Goal: Task Accomplishment & Management: Complete application form

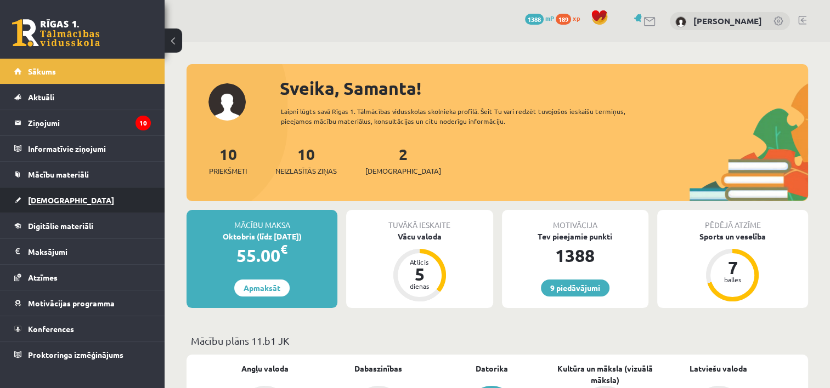
click at [53, 197] on span "[DEMOGRAPHIC_DATA]" at bounding box center [71, 200] width 86 height 10
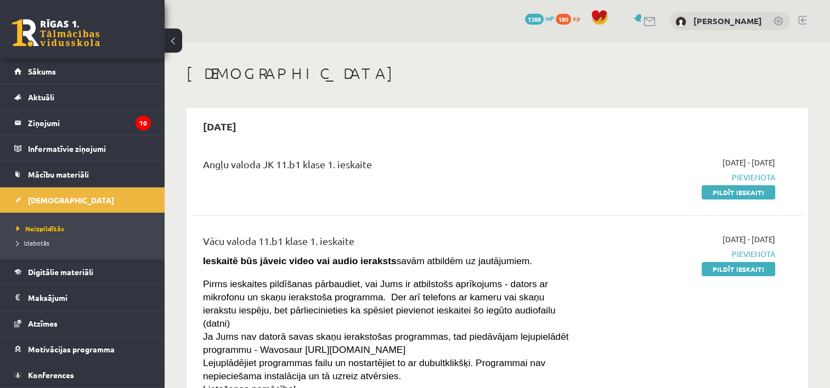
click at [723, 193] on link "Pildīt ieskaiti" at bounding box center [737, 192] width 73 height 14
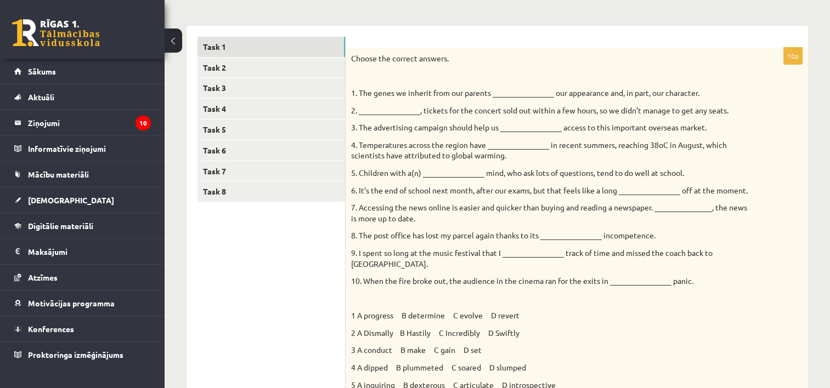
scroll to position [150, 0]
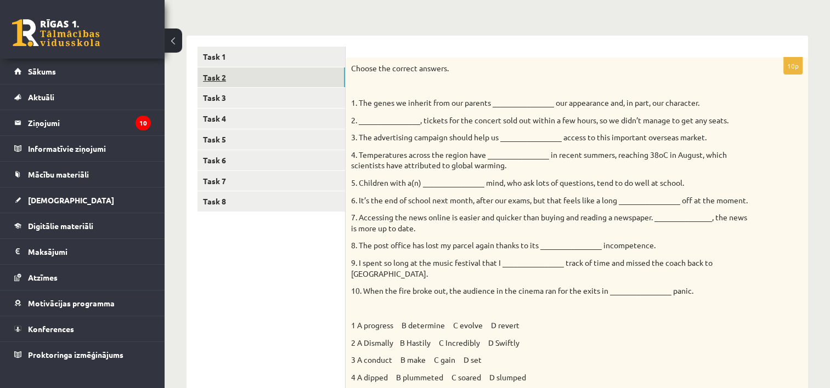
click at [224, 72] on link "Task 2" at bounding box center [270, 77] width 147 height 20
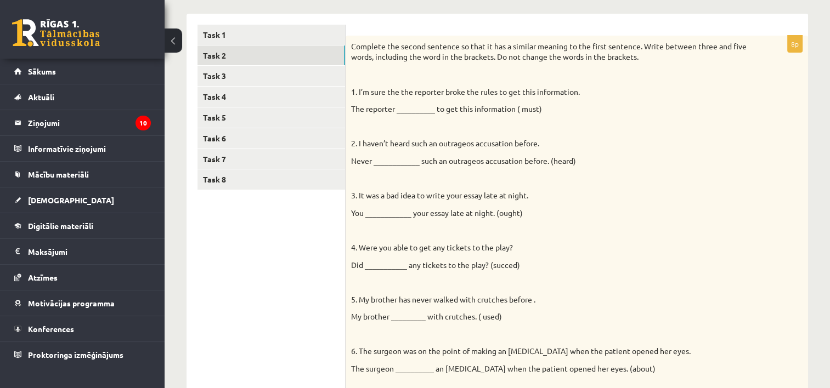
scroll to position [164, 0]
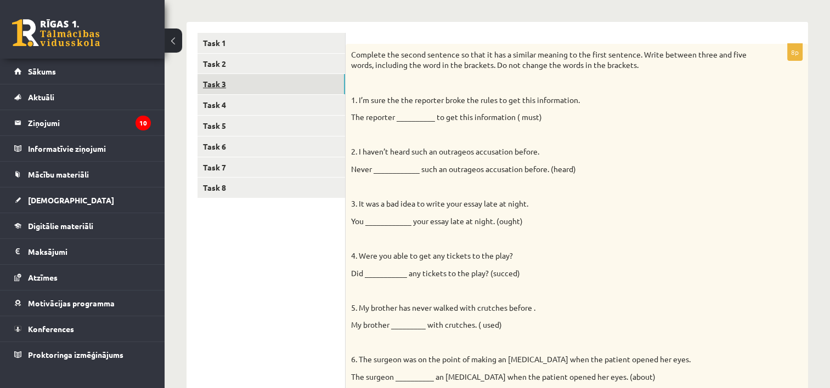
click at [226, 87] on link "Task 3" at bounding box center [270, 84] width 147 height 20
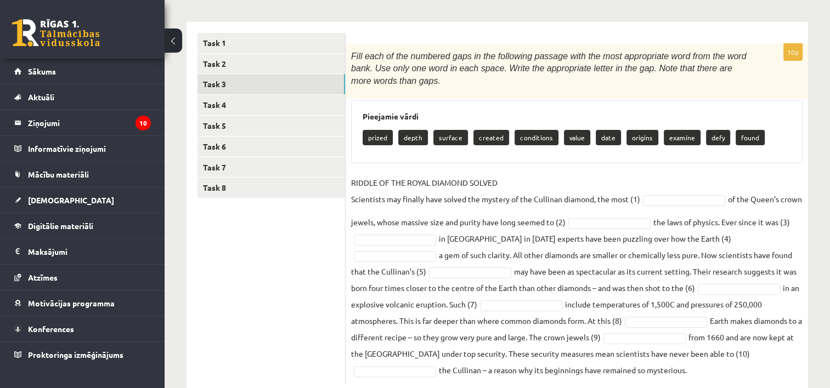
scroll to position [193, 0]
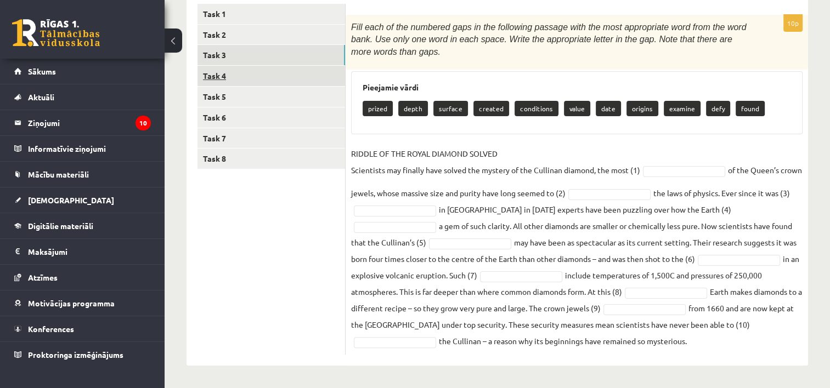
click at [217, 75] on link "Task 4" at bounding box center [270, 76] width 147 height 20
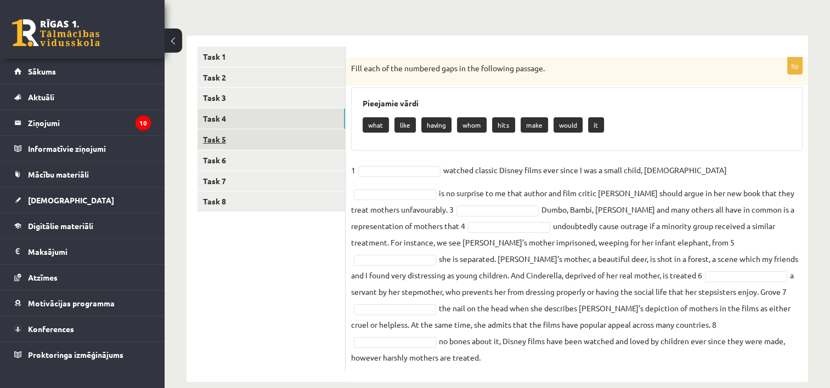
click at [234, 137] on link "Task 5" at bounding box center [270, 139] width 147 height 20
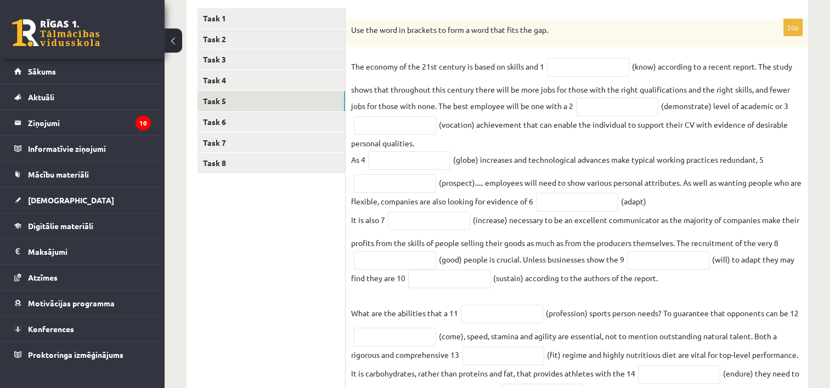
scroll to position [184, 0]
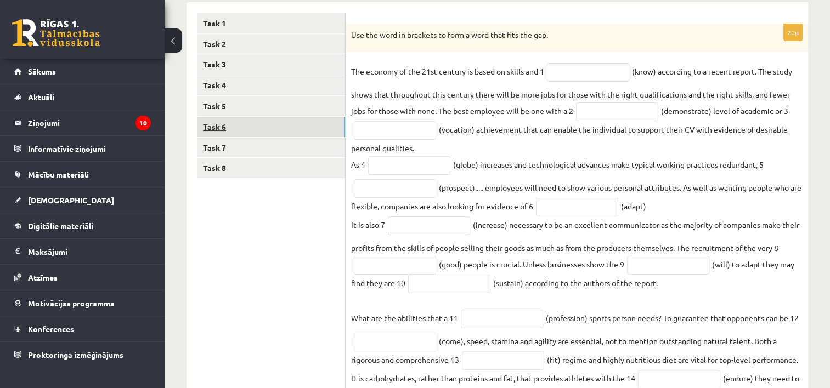
click at [224, 126] on link "Task 6" at bounding box center [270, 127] width 147 height 20
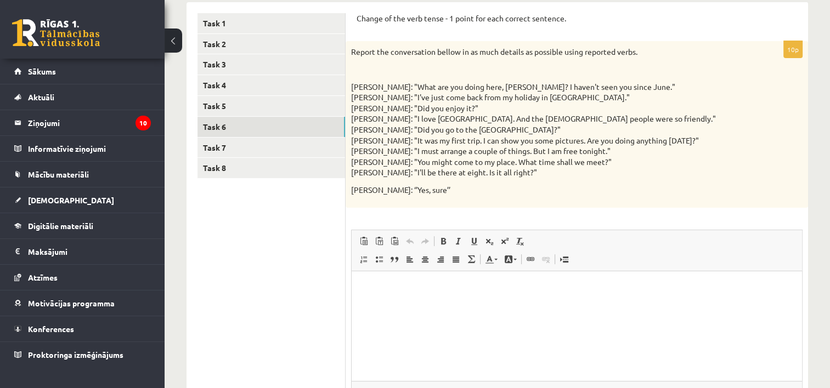
scroll to position [0, 0]
click at [227, 143] on link "Task 7" at bounding box center [270, 148] width 147 height 20
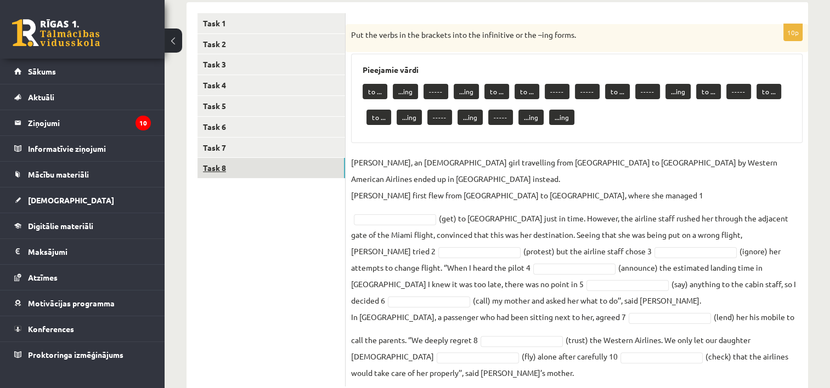
click at [227, 168] on link "Task 8" at bounding box center [270, 168] width 147 height 20
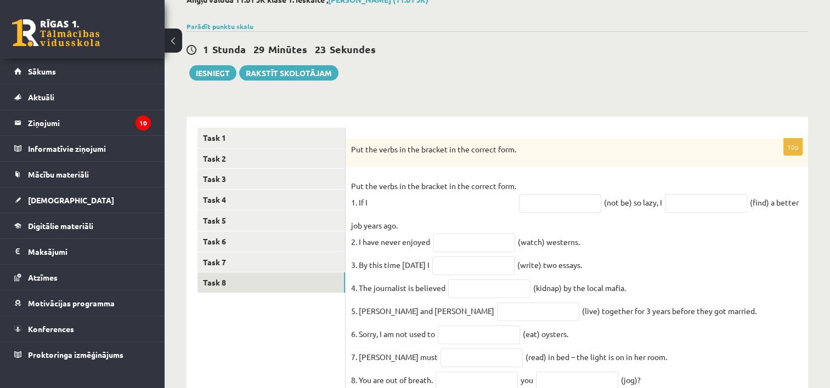
scroll to position [68, 0]
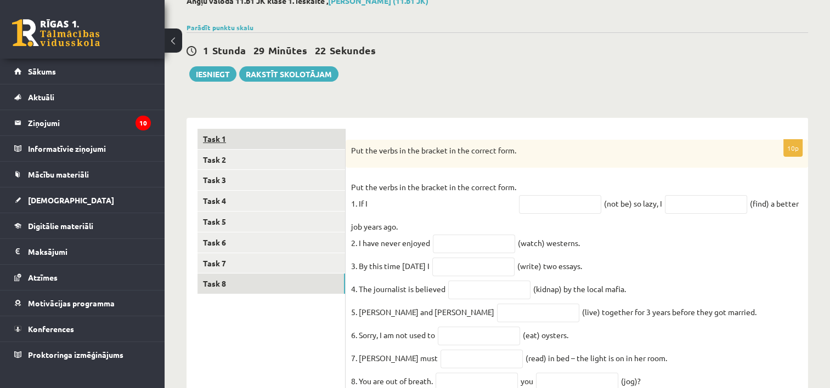
click at [229, 134] on link "Task 1" at bounding box center [270, 139] width 147 height 20
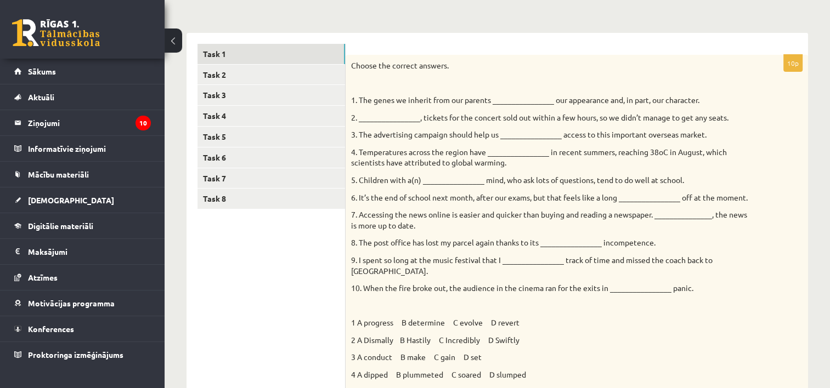
scroll to position [151, 0]
click at [226, 80] on link "Task 2" at bounding box center [270, 76] width 147 height 20
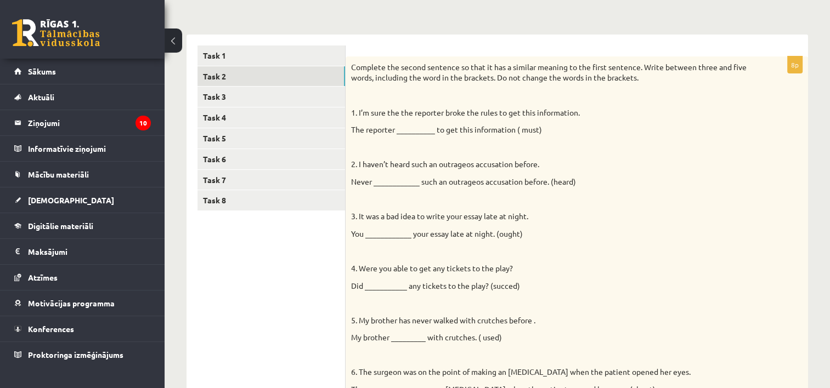
scroll to position [0, 0]
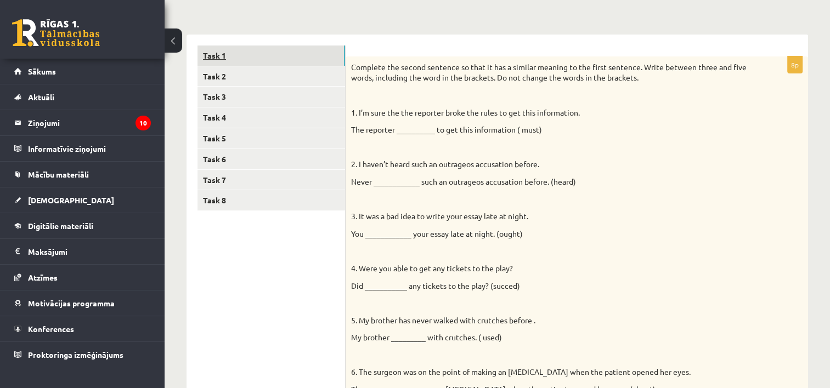
click at [235, 55] on link "Task 1" at bounding box center [270, 56] width 147 height 20
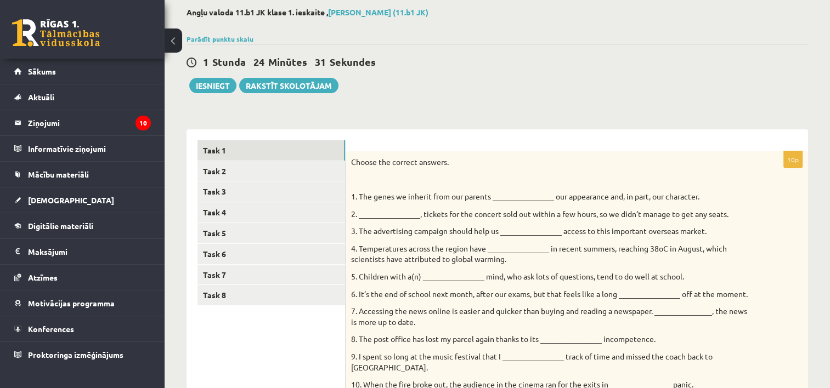
scroll to position [59, 0]
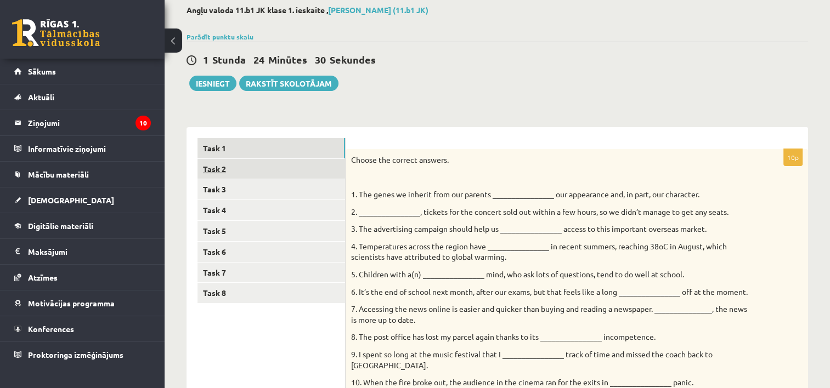
click at [221, 169] on link "Task 2" at bounding box center [270, 169] width 147 height 20
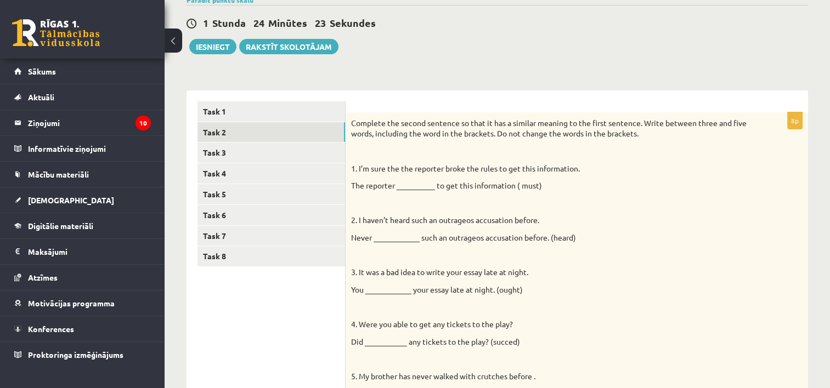
scroll to position [90, 0]
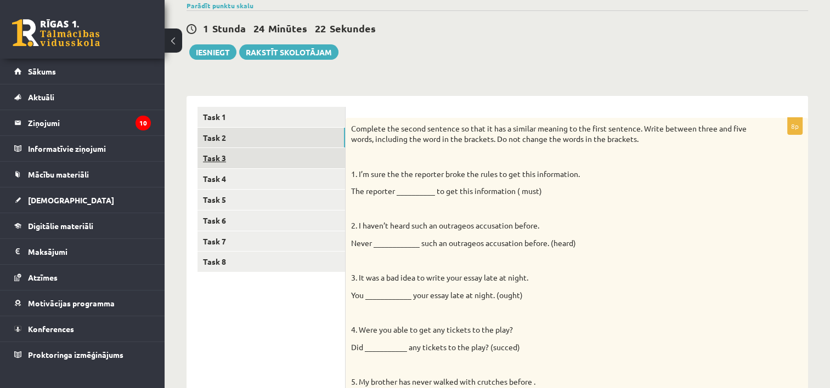
click at [224, 156] on link "Task 3" at bounding box center [270, 158] width 147 height 20
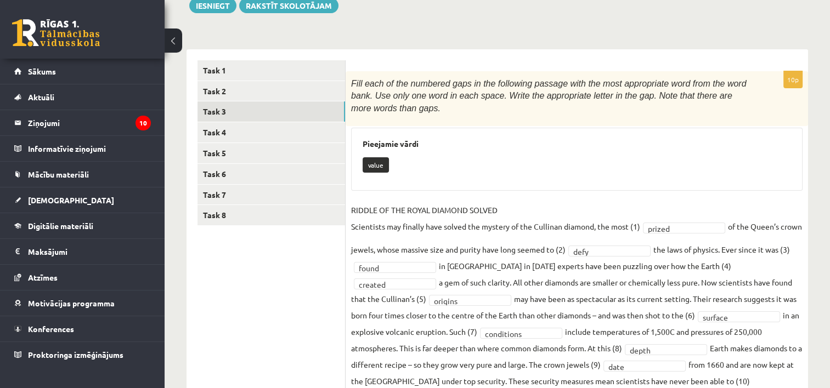
scroll to position [123, 0]
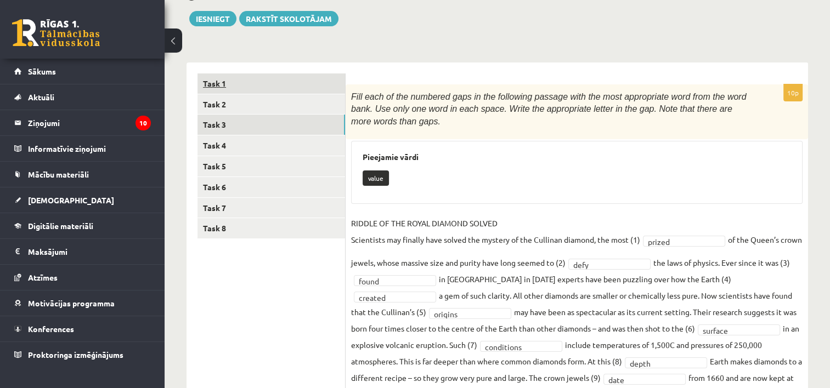
click at [219, 83] on link "Task 1" at bounding box center [270, 83] width 147 height 20
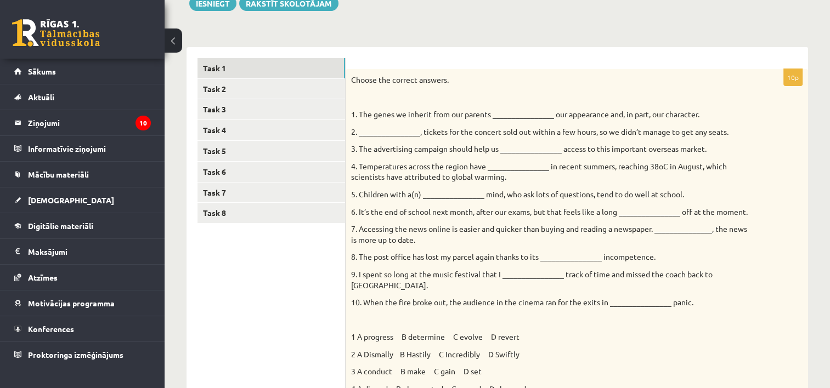
scroll to position [137, 0]
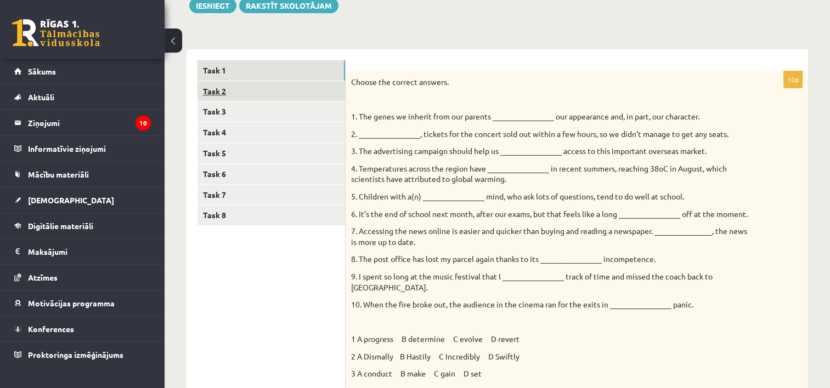
click at [225, 89] on link "Task 2" at bounding box center [270, 91] width 147 height 20
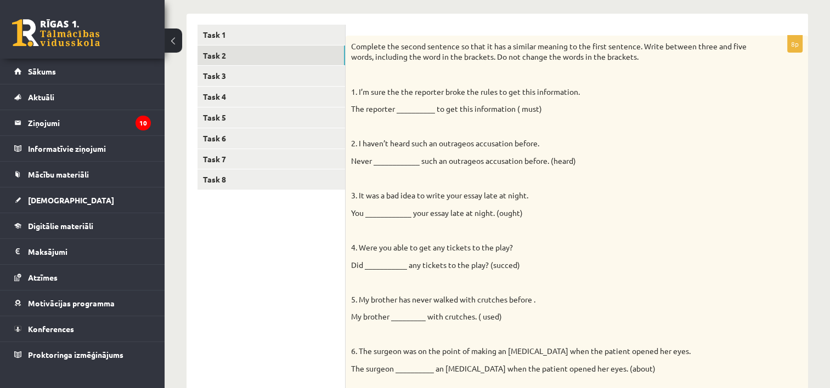
scroll to position [164, 0]
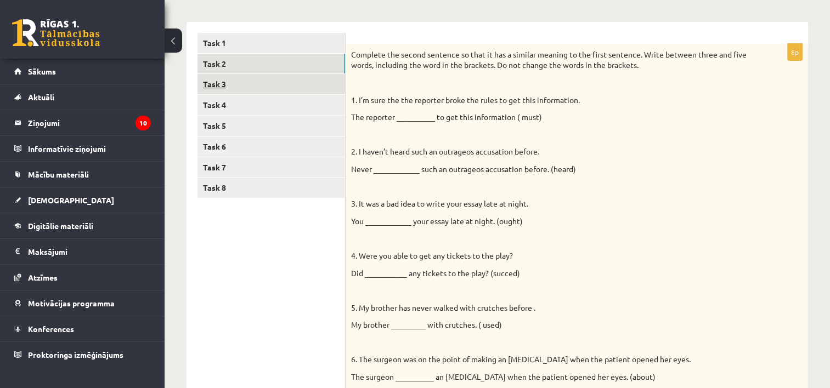
click at [230, 81] on link "Task 3" at bounding box center [270, 84] width 147 height 20
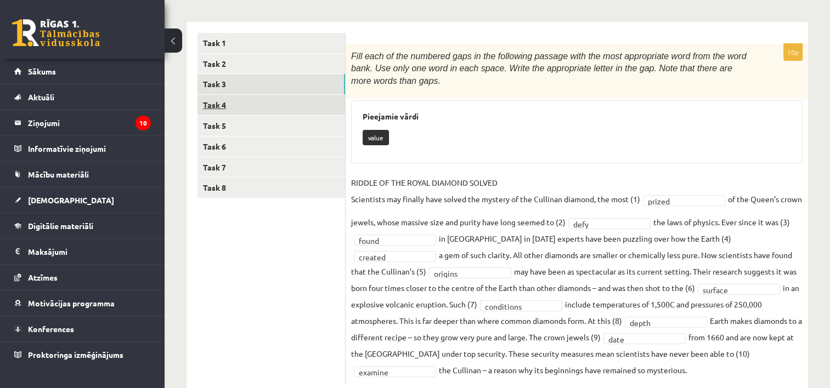
click at [223, 101] on link "Task 4" at bounding box center [270, 105] width 147 height 20
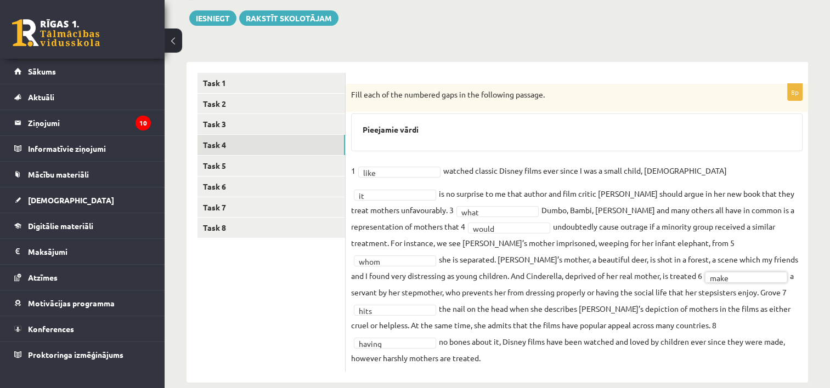
scroll to position [124, 0]
click at [224, 162] on link "Task 5" at bounding box center [270, 165] width 147 height 20
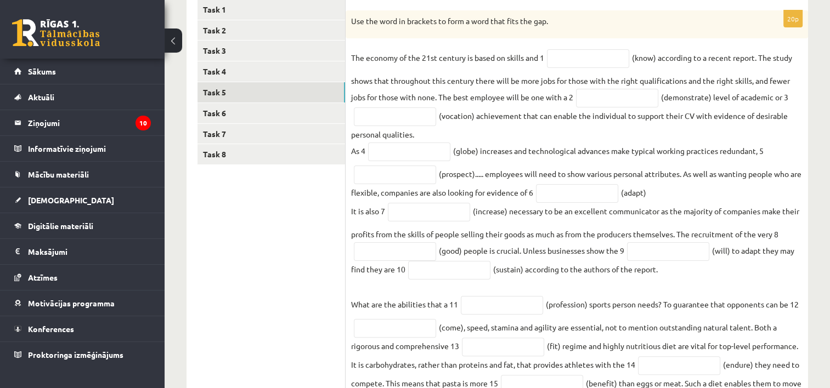
scroll to position [198, 0]
click at [582, 57] on input "text" at bounding box center [588, 58] width 82 height 19
type input "*********"
click at [618, 97] on input "text" at bounding box center [617, 97] width 82 height 19
type input "**********"
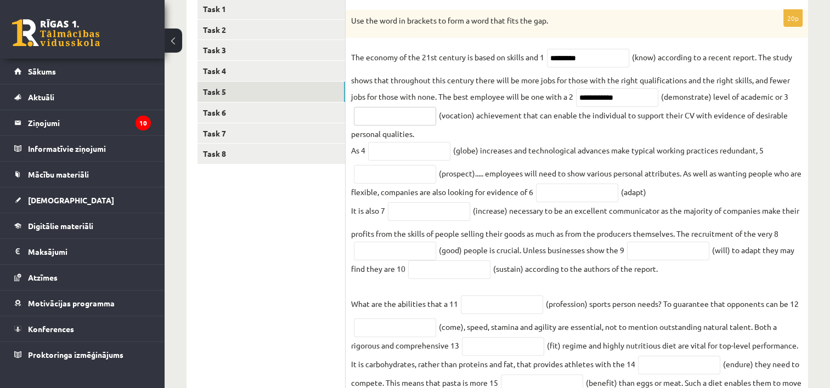
click at [413, 117] on input "text" at bounding box center [395, 116] width 82 height 19
type input "**********"
click at [435, 147] on input "text" at bounding box center [409, 151] width 82 height 19
type input "**********"
click at [413, 180] on input "text" at bounding box center [395, 174] width 82 height 19
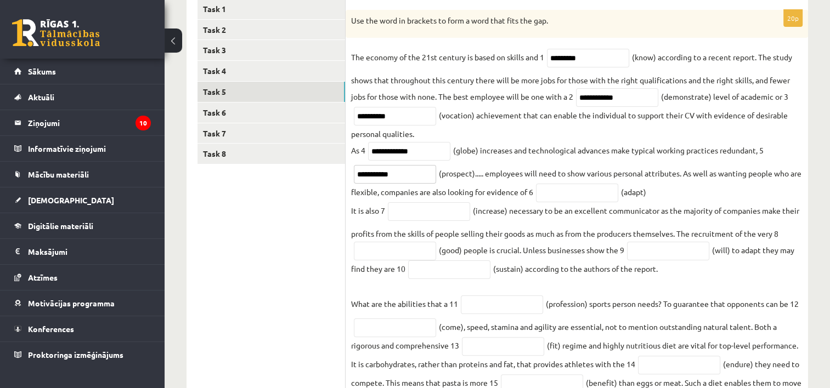
type input "**********"
click at [605, 200] on input "text" at bounding box center [577, 193] width 82 height 19
type input "**********"
click at [442, 209] on input "text" at bounding box center [429, 211] width 82 height 19
type input "**********"
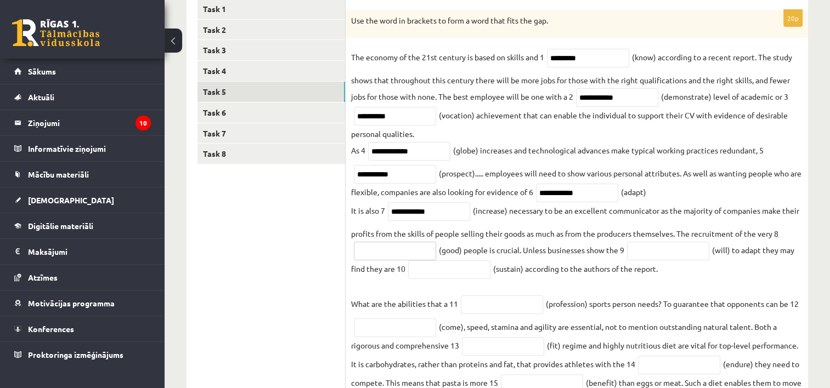
click at [418, 257] on input "text" at bounding box center [395, 251] width 82 height 19
type input "****"
click at [660, 248] on input "text" at bounding box center [668, 251] width 82 height 19
type input "**********"
click at [455, 274] on input "text" at bounding box center [449, 269] width 82 height 19
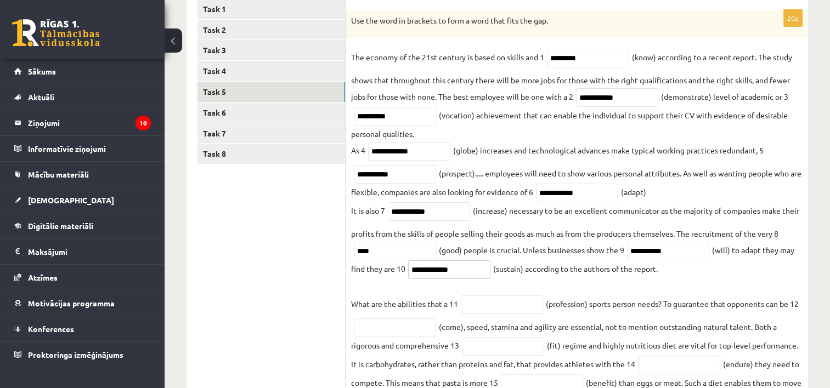
type input "**********"
click at [494, 301] on input "text" at bounding box center [502, 305] width 82 height 19
type input "**********"
click at [384, 334] on input "text" at bounding box center [395, 328] width 82 height 19
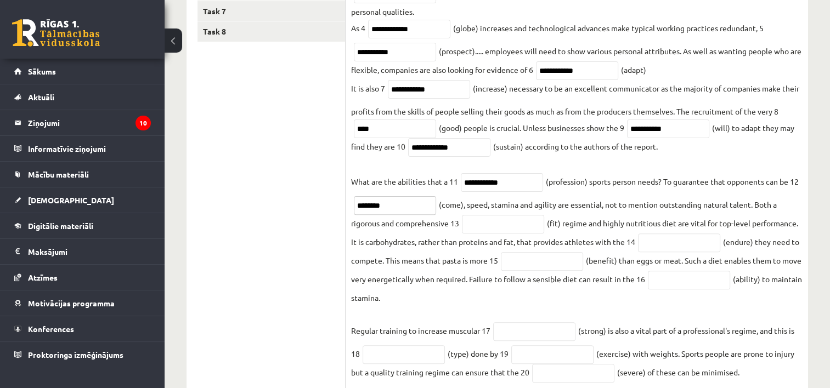
scroll to position [330, 0]
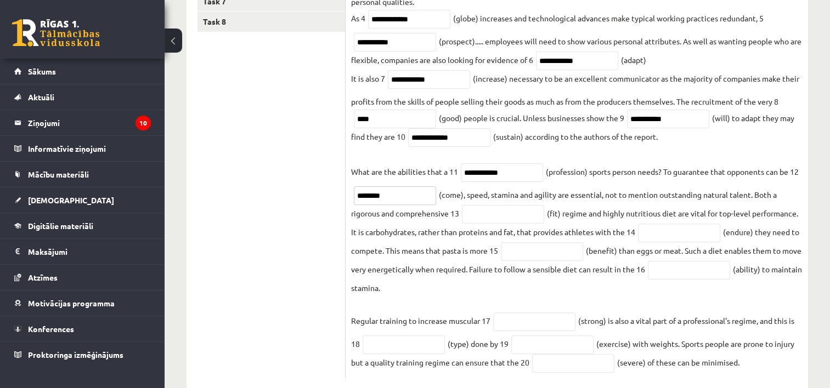
type input "********"
click at [525, 215] on input "text" at bounding box center [503, 214] width 82 height 19
type input "*******"
click at [530, 253] on input "text" at bounding box center [542, 251] width 82 height 19
click at [671, 238] on input "text" at bounding box center [679, 233] width 82 height 19
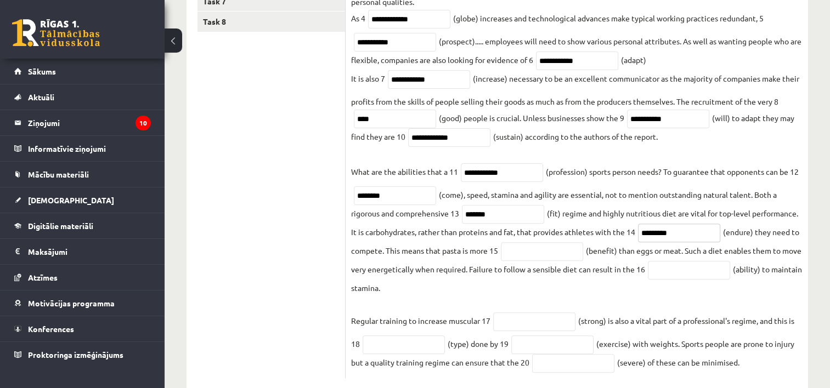
scroll to position [354, 0]
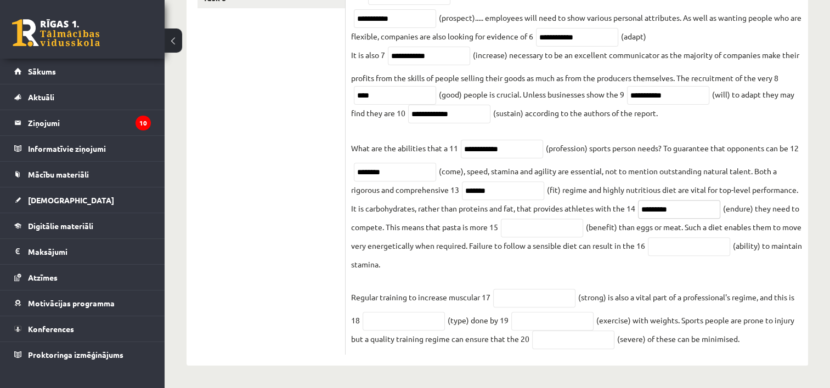
type input "*********"
click at [531, 232] on input "text" at bounding box center [542, 228] width 82 height 19
click at [595, 339] on input "text" at bounding box center [573, 340] width 82 height 19
type input "********"
click at [570, 327] on input "text" at bounding box center [552, 321] width 82 height 19
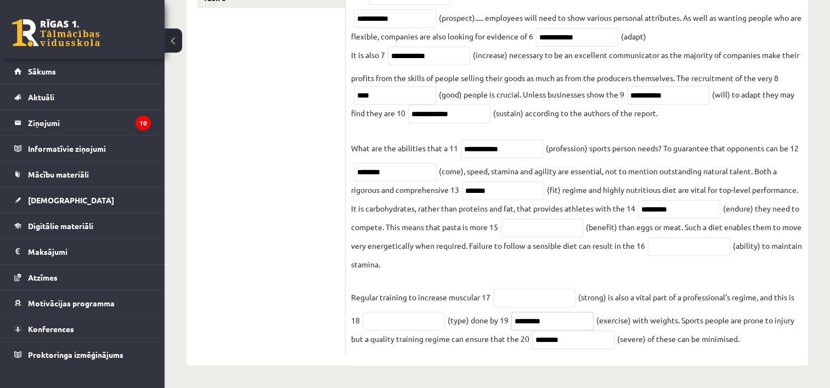
type input "*********"
click at [414, 319] on input "text" at bounding box center [403, 321] width 82 height 19
type input "*********"
click at [548, 291] on input "text" at bounding box center [534, 298] width 82 height 19
type input "********"
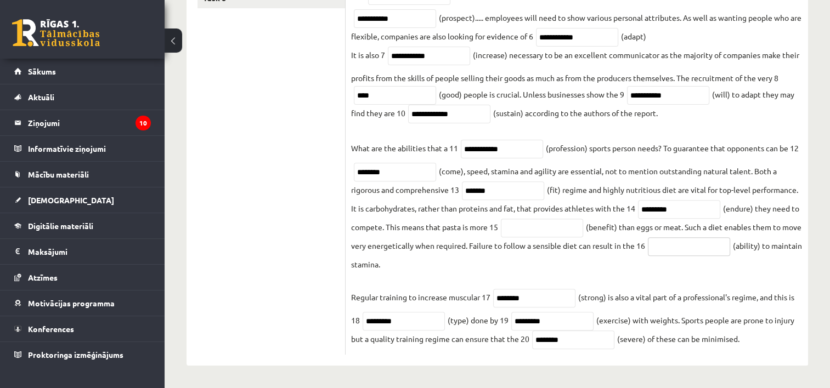
click at [699, 246] on input "text" at bounding box center [688, 246] width 82 height 19
type input "*******"
click at [691, 282] on fieldset "**********" at bounding box center [576, 121] width 451 height 456
click at [528, 226] on input "text" at bounding box center [542, 228] width 82 height 19
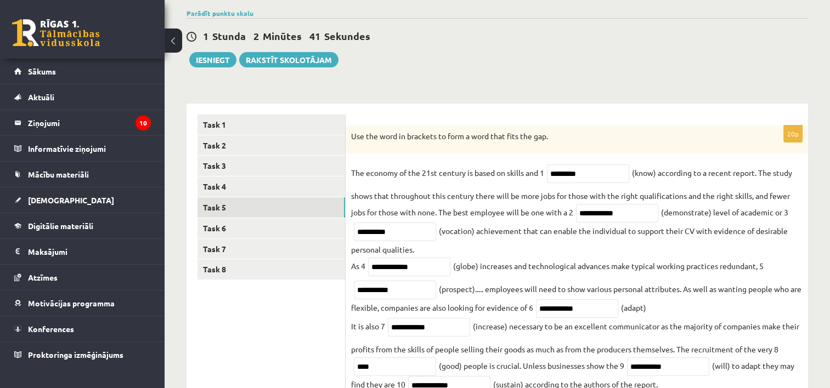
scroll to position [81, 0]
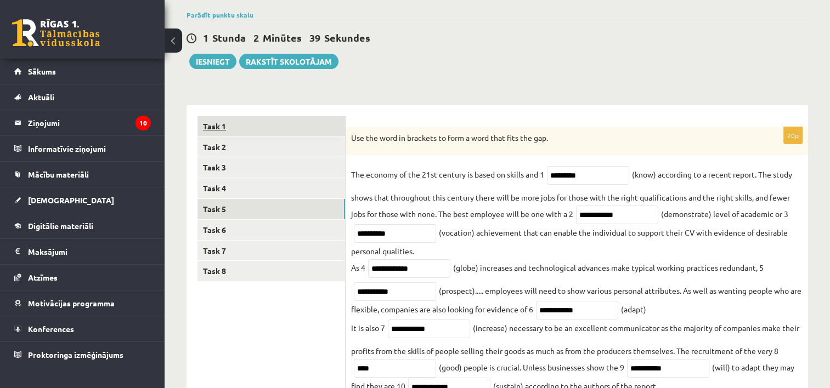
type input "**********"
click at [248, 124] on link "Task 1" at bounding box center [270, 126] width 147 height 20
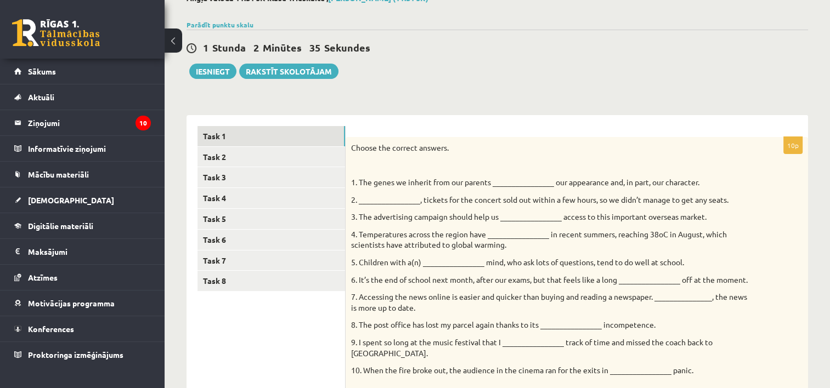
scroll to position [67, 0]
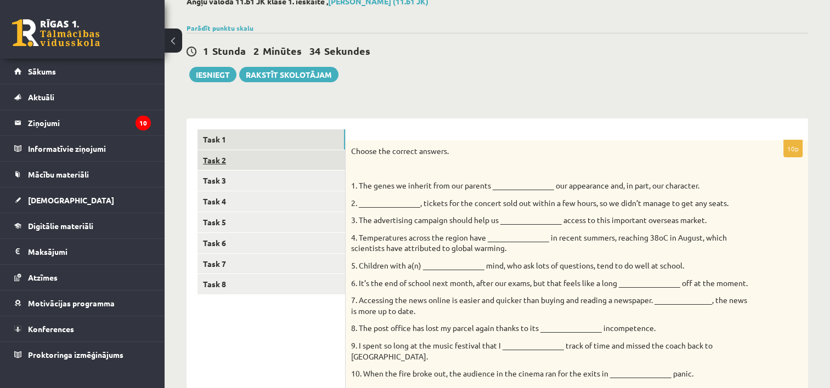
click at [229, 160] on link "Task 2" at bounding box center [270, 160] width 147 height 20
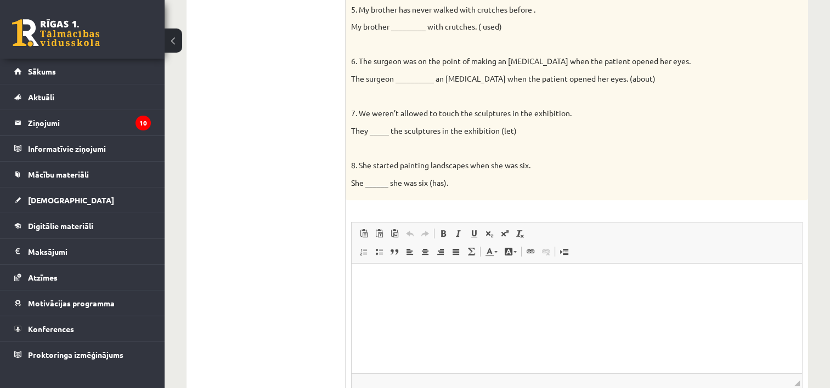
scroll to position [468, 0]
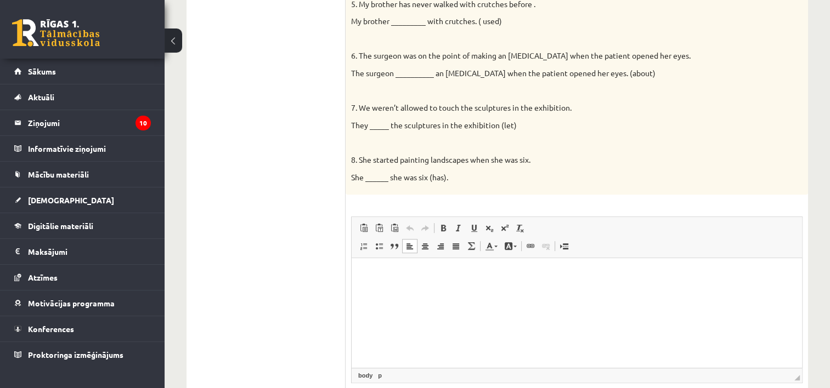
click at [605, 286] on html at bounding box center [576, 274] width 450 height 33
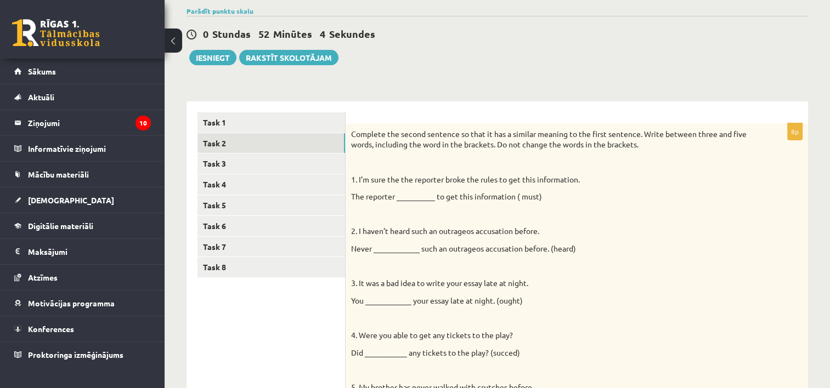
scroll to position [73, 0]
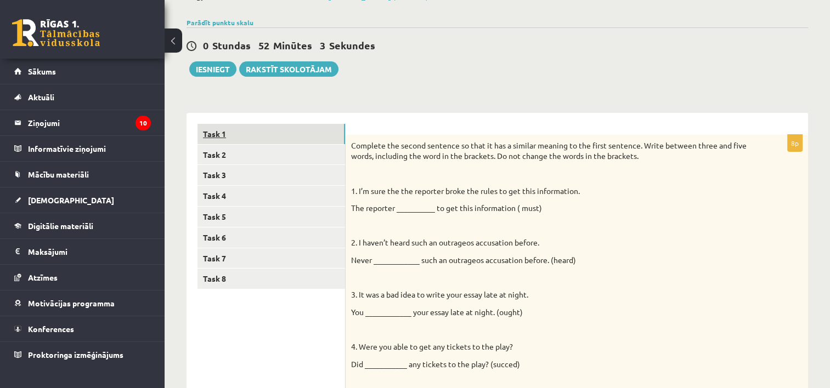
click at [241, 130] on link "Task 1" at bounding box center [270, 134] width 147 height 20
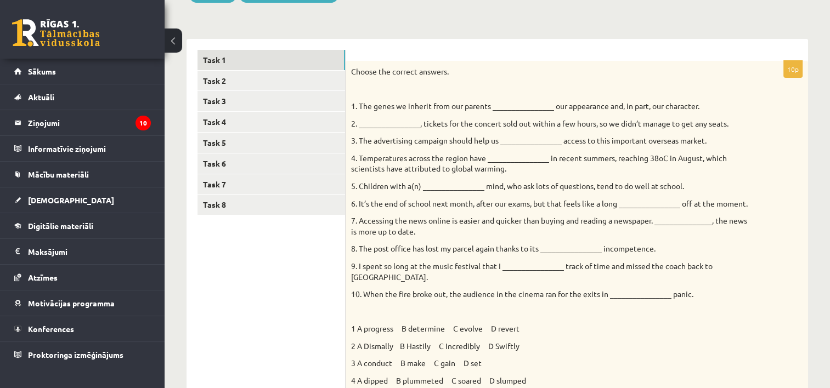
scroll to position [145, 0]
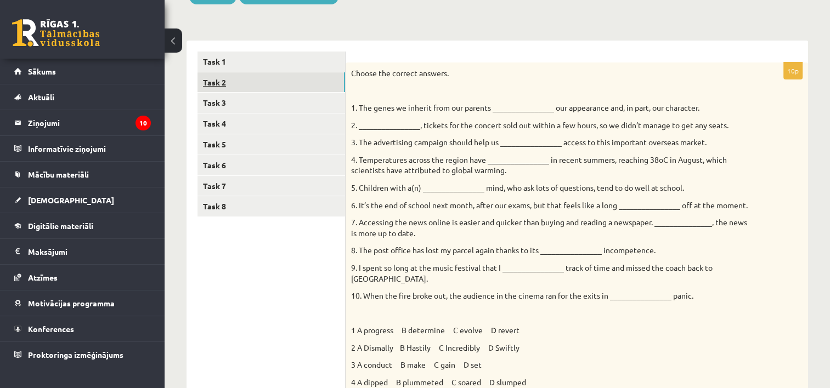
click at [228, 85] on link "Task 2" at bounding box center [270, 82] width 147 height 20
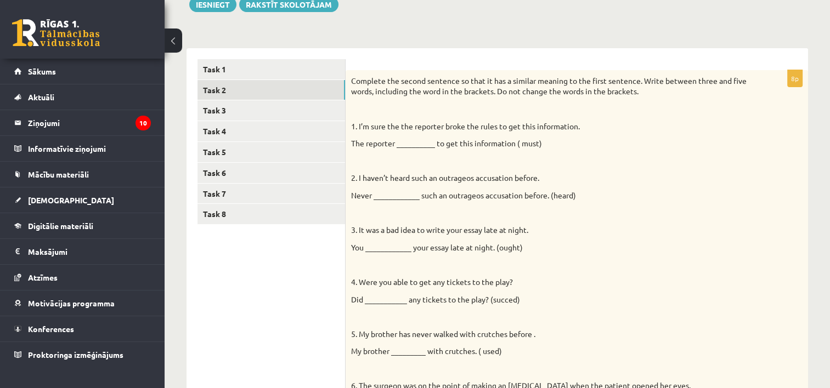
scroll to position [133, 0]
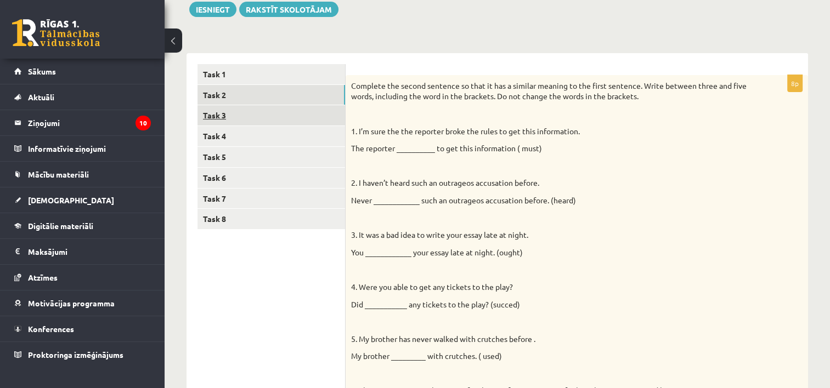
click at [228, 109] on link "Task 3" at bounding box center [270, 115] width 147 height 20
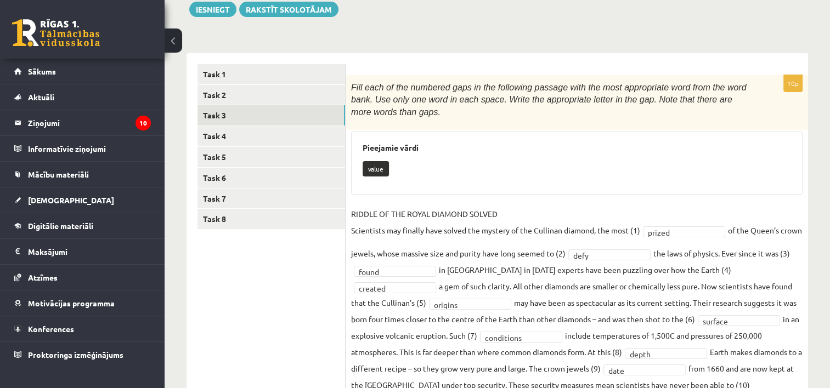
scroll to position [193, 0]
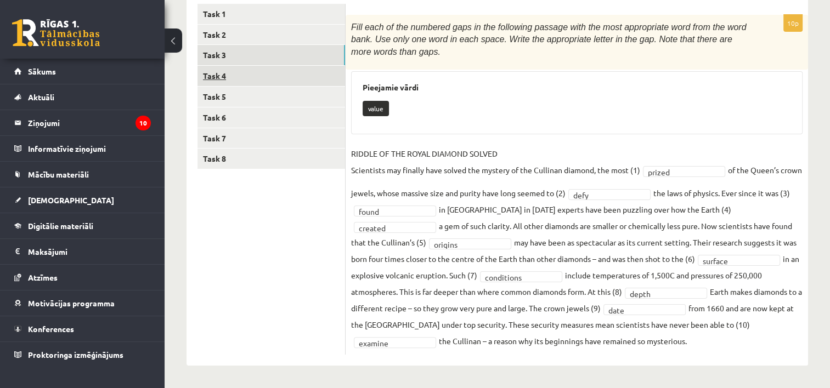
click at [223, 70] on link "Task 4" at bounding box center [270, 76] width 147 height 20
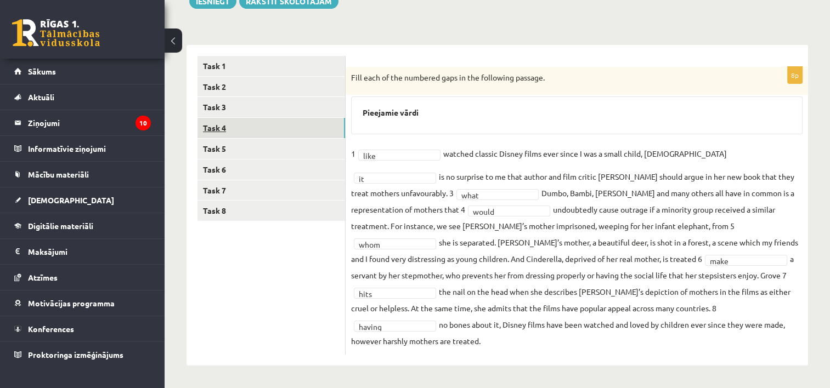
scroll to position [124, 0]
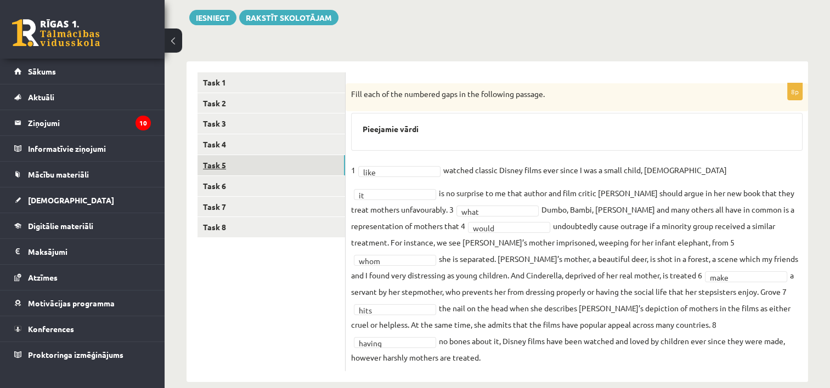
click at [225, 162] on link "Task 5" at bounding box center [270, 165] width 147 height 20
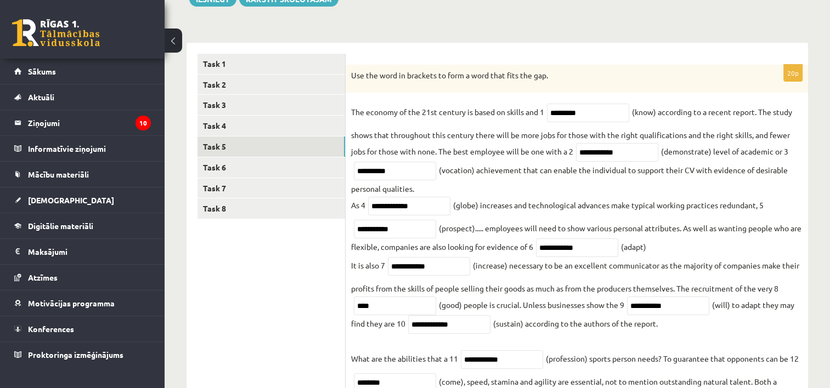
scroll to position [140, 0]
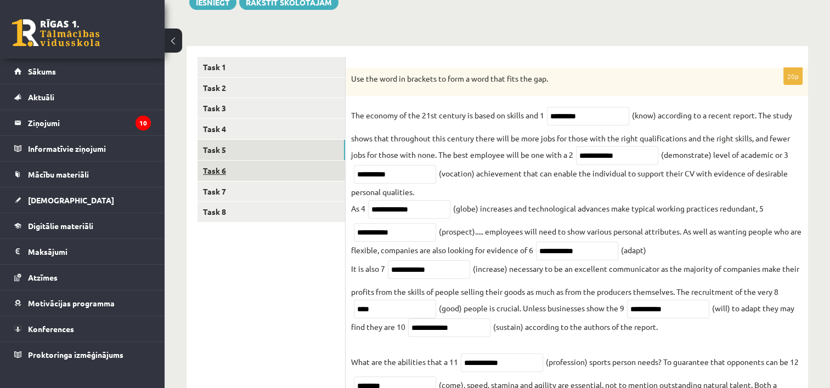
click at [220, 168] on link "Task 6" at bounding box center [270, 171] width 147 height 20
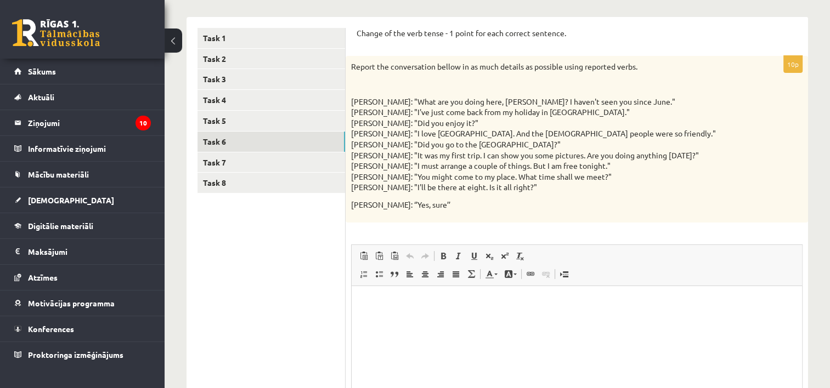
scroll to position [168, 0]
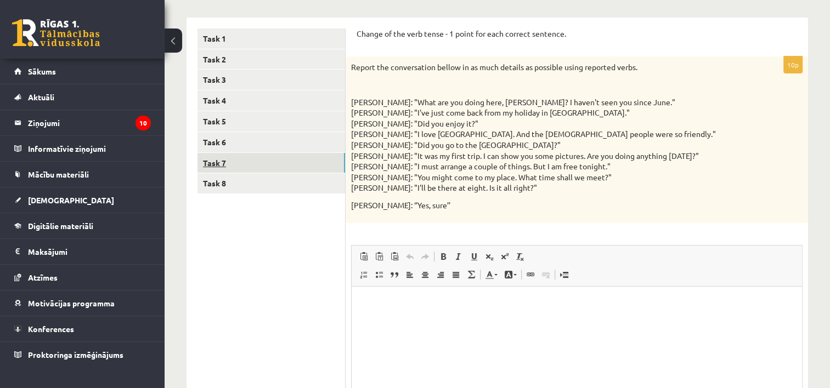
click at [218, 161] on link "Task 7" at bounding box center [270, 163] width 147 height 20
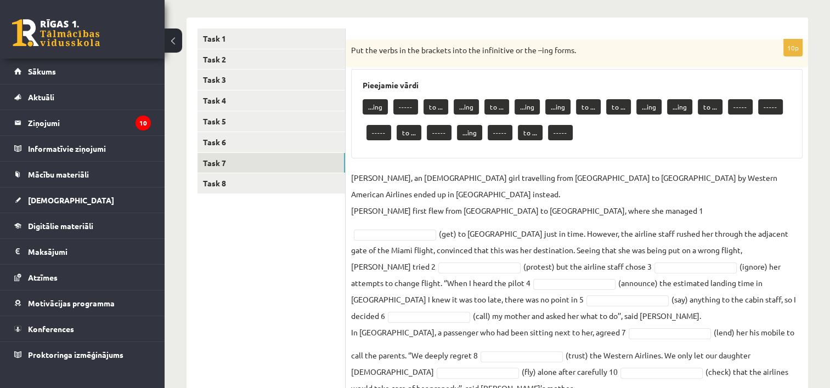
scroll to position [215, 0]
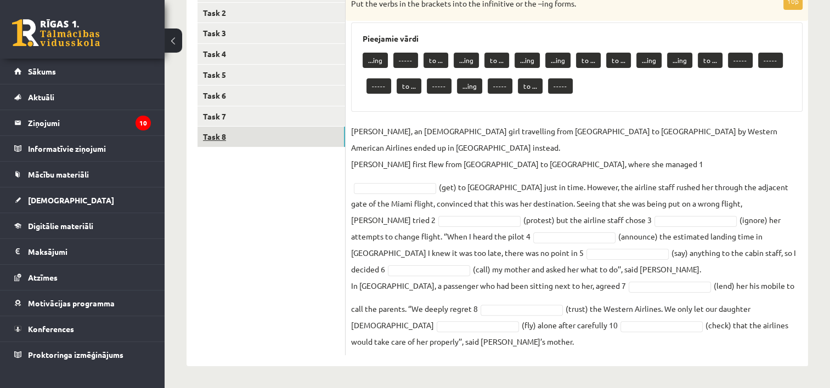
click at [235, 134] on link "Task 8" at bounding box center [270, 137] width 147 height 20
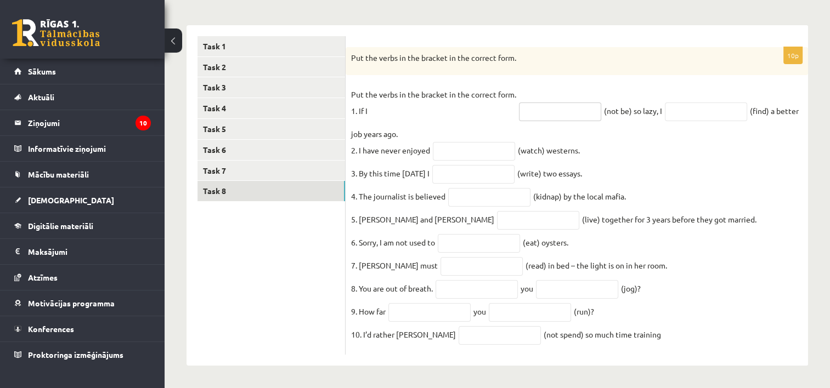
click at [569, 104] on input "text" at bounding box center [560, 112] width 82 height 19
click at [486, 113] on fieldset "Put the verbs in the bracket in the correct form. 1. If I (not be) so lazy, I (…" at bounding box center [576, 217] width 451 height 263
click at [555, 105] on input "text" at bounding box center [560, 112] width 82 height 19
type input "**********"
click at [697, 103] on input "text" at bounding box center [705, 112] width 82 height 19
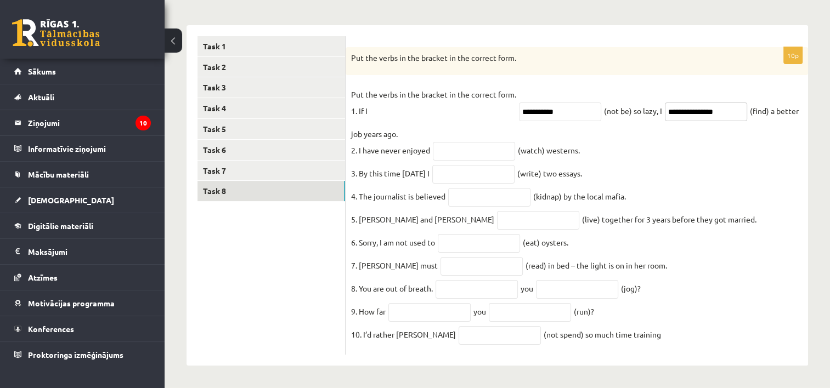
type input "**********"
click at [492, 147] on input "text" at bounding box center [474, 151] width 82 height 19
type input "********"
click at [491, 165] on input "text" at bounding box center [473, 174] width 82 height 19
type input "**********"
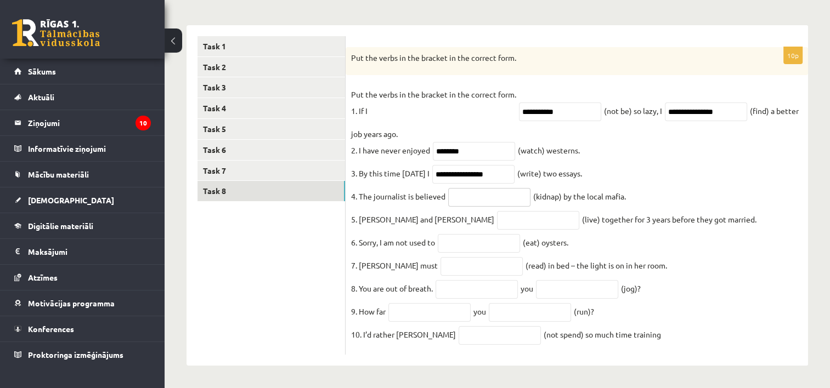
click at [524, 188] on input "text" at bounding box center [489, 197] width 82 height 19
type input "**********"
click at [497, 214] on input "text" at bounding box center [538, 220] width 82 height 19
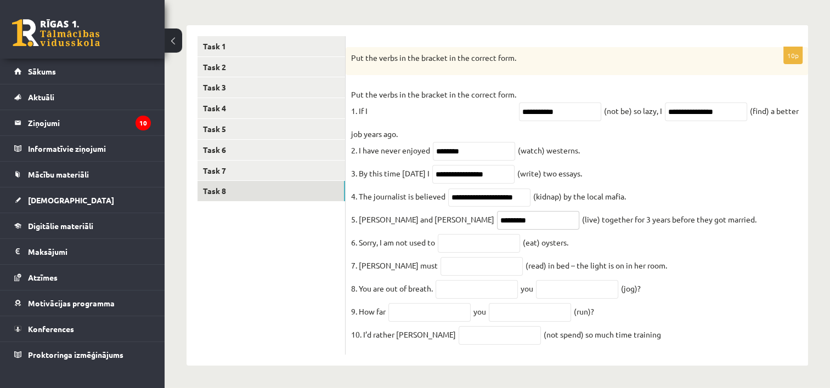
type input "*********"
click at [478, 240] on input "text" at bounding box center [479, 243] width 82 height 19
type input "******"
click at [457, 264] on input "text" at bounding box center [481, 266] width 82 height 19
type input "**********"
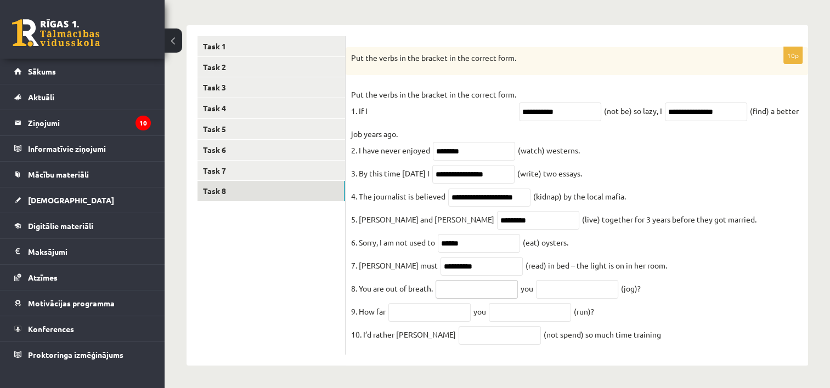
click at [469, 287] on input "text" at bounding box center [476, 289] width 82 height 19
click at [431, 316] on input "text" at bounding box center [429, 312] width 82 height 19
type input "**"
click at [524, 313] on input "text" at bounding box center [529, 312] width 82 height 19
type input "***"
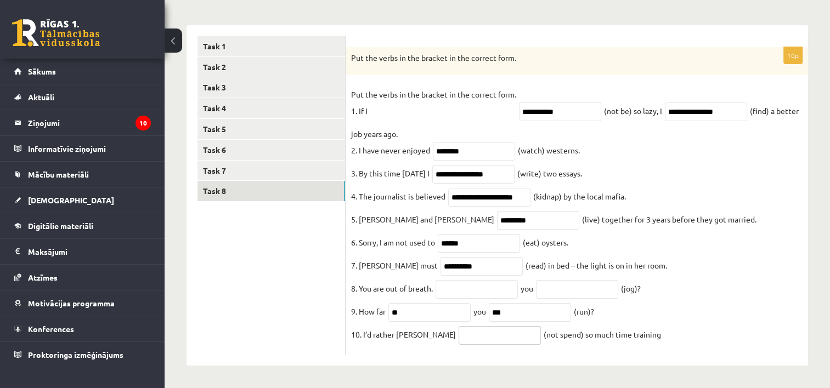
click at [469, 340] on input "text" at bounding box center [499, 335] width 82 height 19
type input "******"
click at [562, 287] on input "text" at bounding box center [577, 289] width 82 height 19
click at [716, 322] on fieldset "**********" at bounding box center [576, 217] width 451 height 263
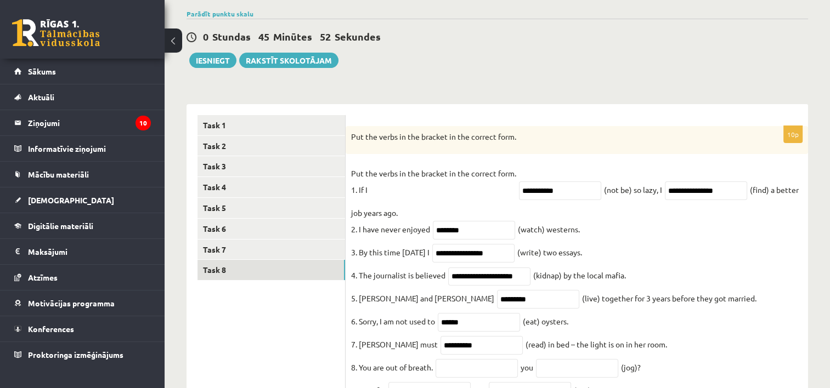
scroll to position [169, 0]
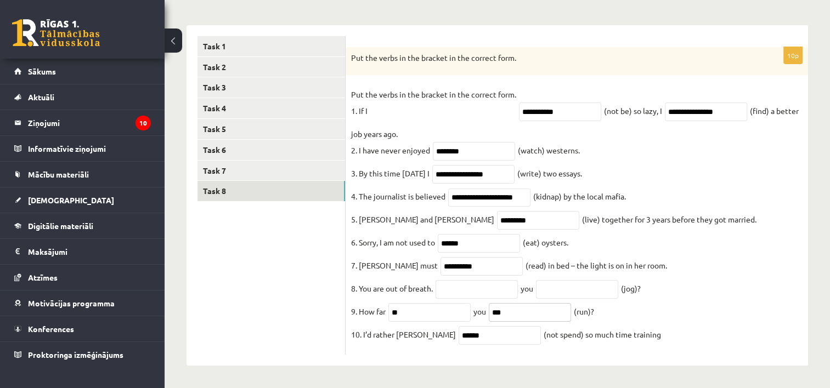
click at [542, 318] on input "***" at bounding box center [529, 312] width 82 height 19
type input "*"
type input "***"
click at [466, 334] on input "******" at bounding box center [499, 335] width 82 height 19
type input "**********"
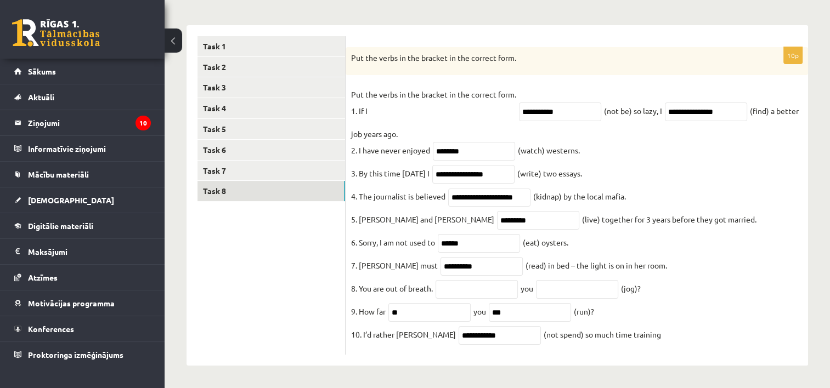
click at [470, 296] on fieldset "**********" at bounding box center [576, 217] width 451 height 263
click at [478, 286] on input "text" at bounding box center [476, 289] width 82 height 19
click at [691, 314] on fieldset "**********" at bounding box center [576, 217] width 451 height 263
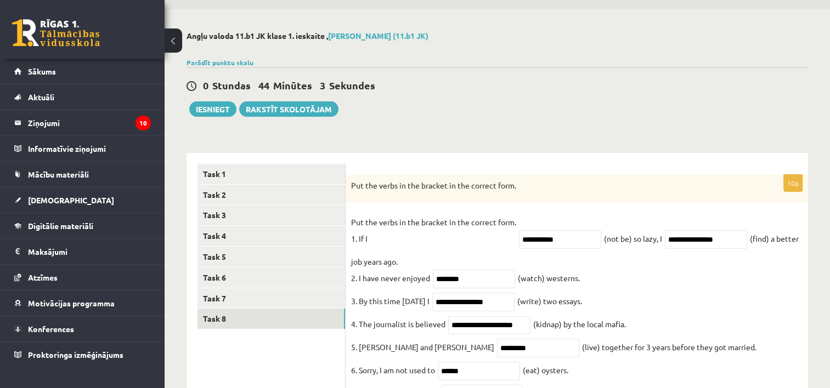
scroll to position [15, 0]
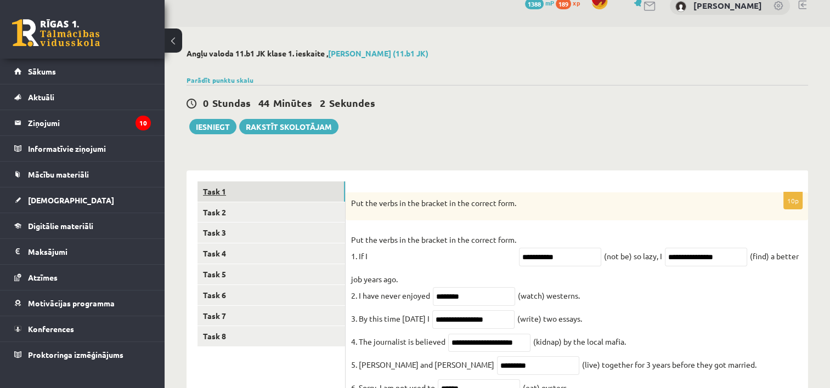
click at [204, 188] on link "Task 1" at bounding box center [270, 191] width 147 height 20
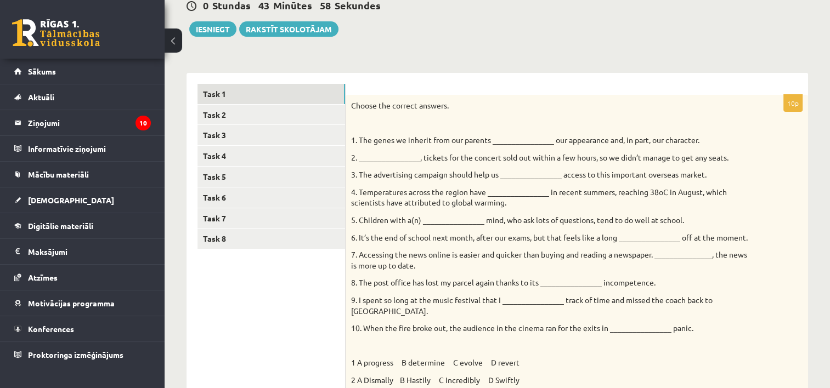
scroll to position [107, 0]
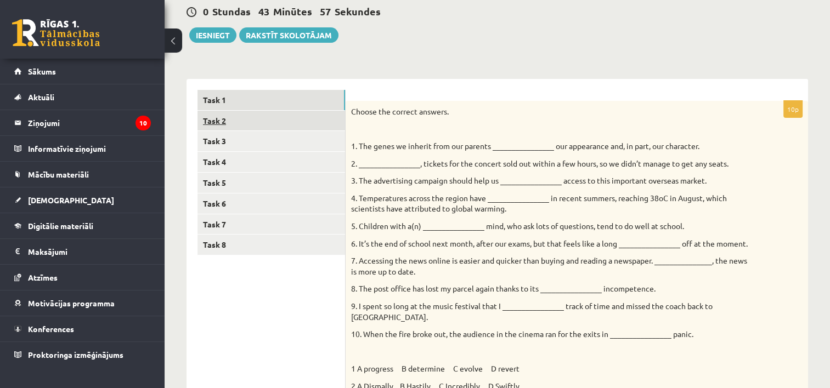
click at [225, 127] on link "Task 2" at bounding box center [270, 121] width 147 height 20
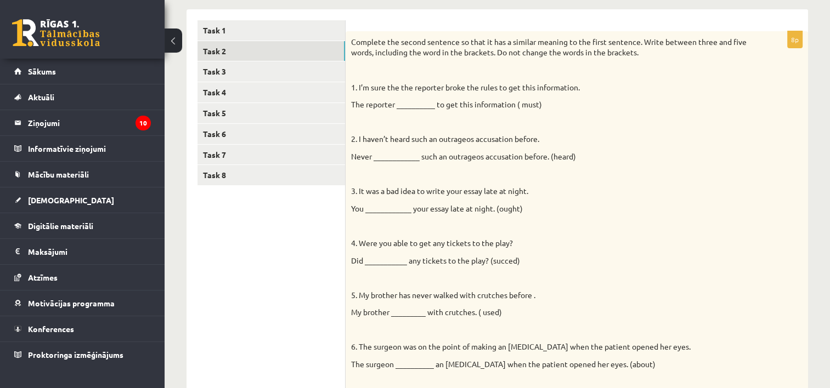
scroll to position [169, 0]
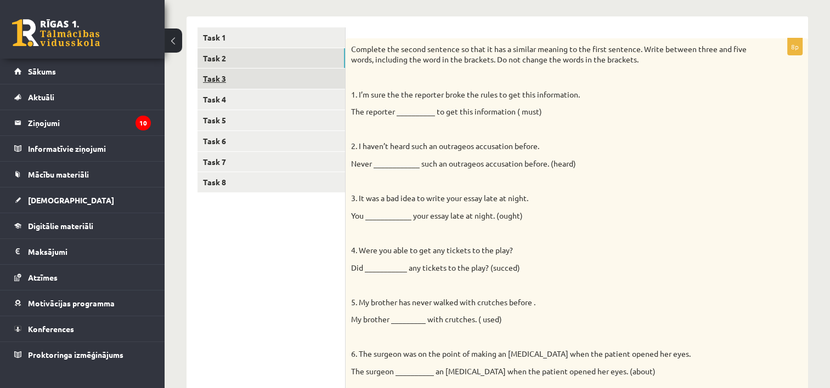
click at [232, 76] on link "Task 3" at bounding box center [270, 79] width 147 height 20
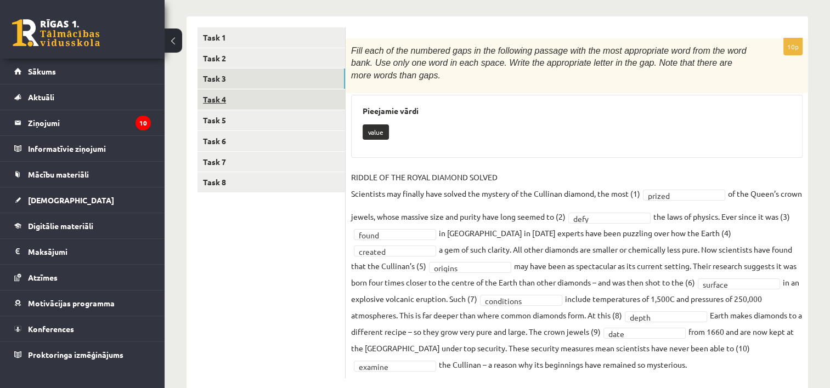
click at [226, 96] on link "Task 4" at bounding box center [270, 99] width 147 height 20
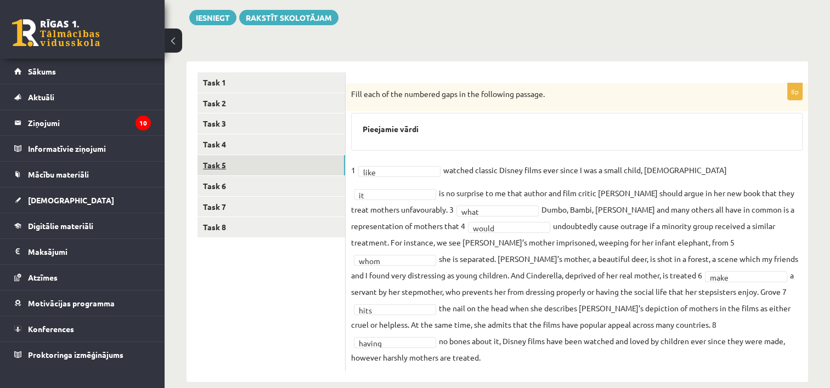
click at [215, 160] on link "Task 5" at bounding box center [270, 165] width 147 height 20
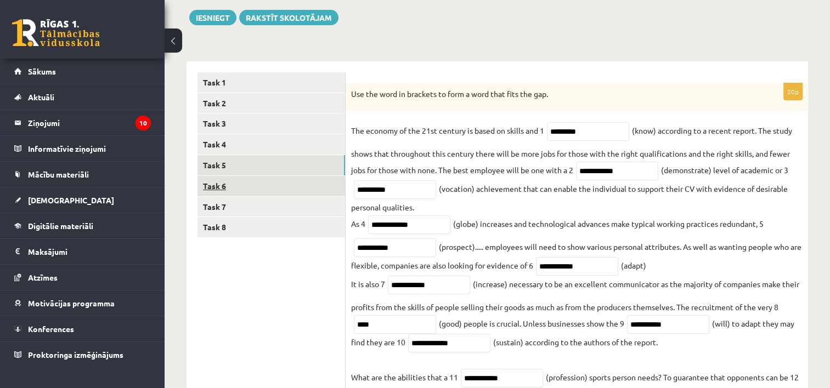
click at [228, 190] on link "Task 6" at bounding box center [270, 186] width 147 height 20
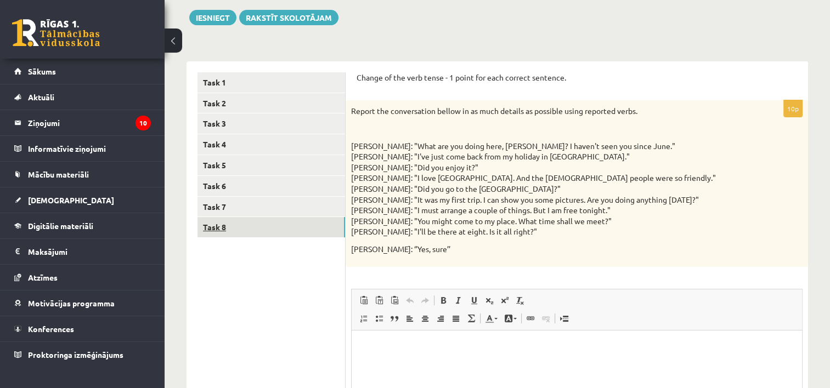
click at [219, 223] on link "Task 8" at bounding box center [270, 227] width 147 height 20
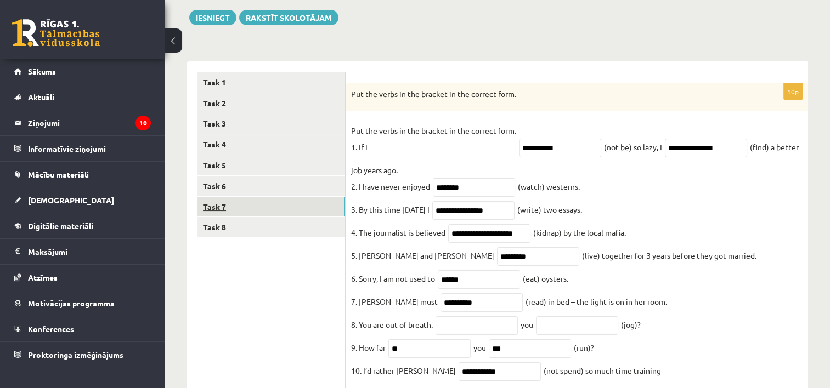
click at [219, 206] on link "Task 7" at bounding box center [270, 207] width 147 height 20
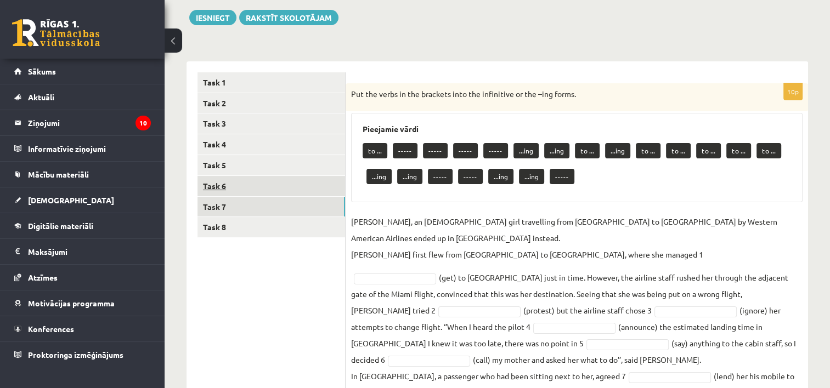
click at [225, 180] on link "Task 6" at bounding box center [270, 186] width 147 height 20
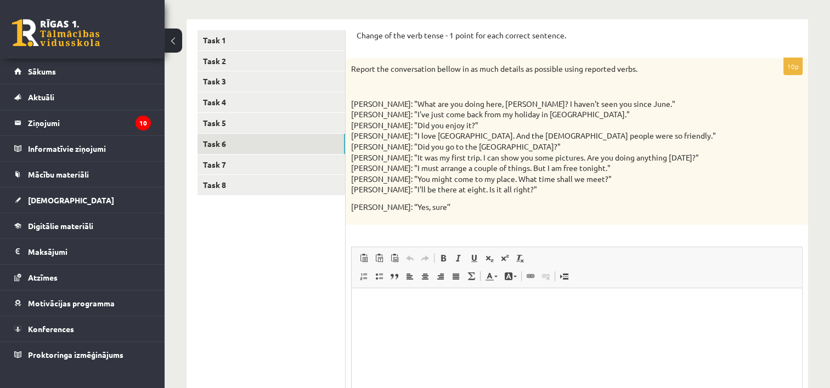
scroll to position [160, 0]
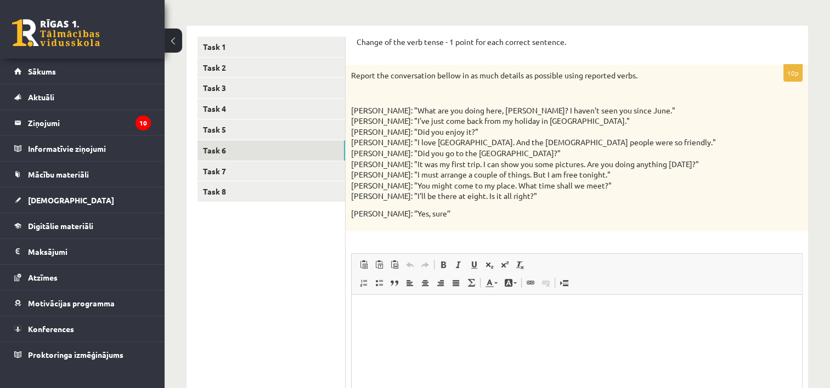
click at [666, 328] on html at bounding box center [576, 310] width 450 height 33
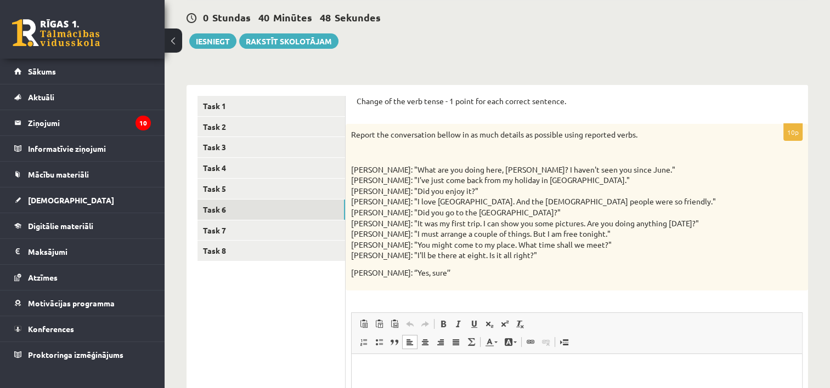
scroll to position [98, 0]
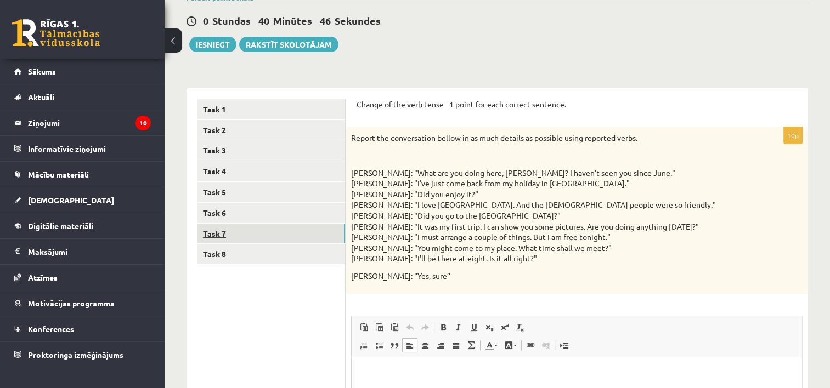
click at [212, 234] on link "Task 7" at bounding box center [270, 234] width 147 height 20
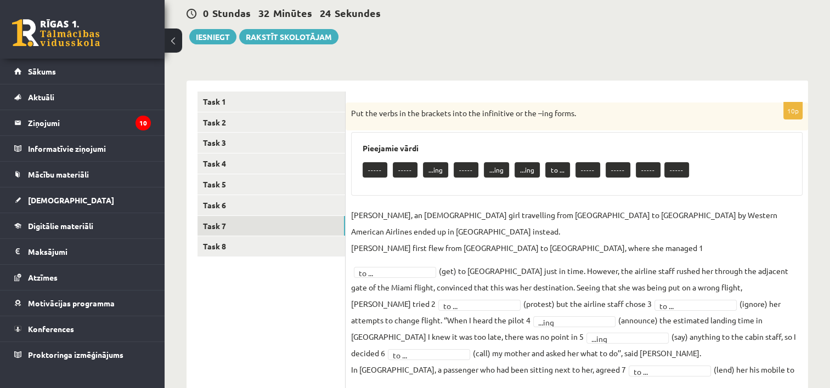
scroll to position [104, 0]
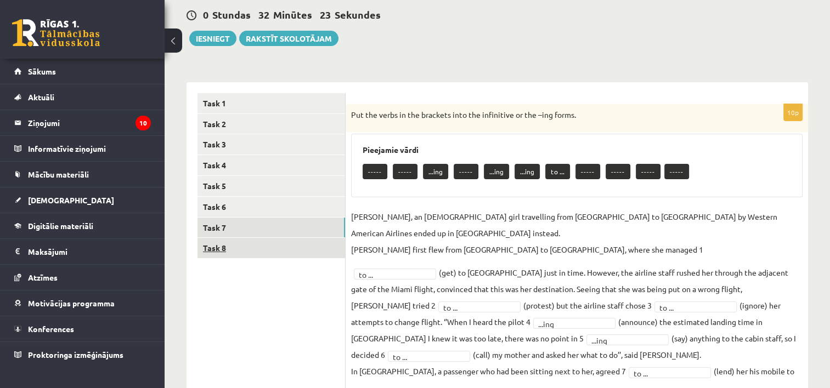
click at [220, 246] on link "Task 8" at bounding box center [270, 248] width 147 height 20
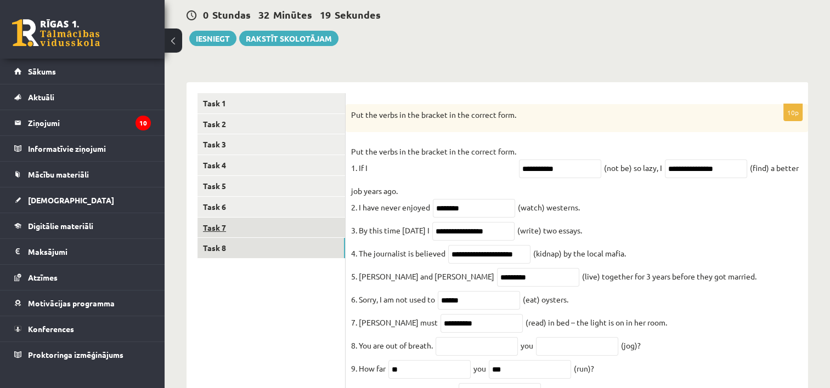
click at [214, 222] on link "Task 7" at bounding box center [270, 228] width 147 height 20
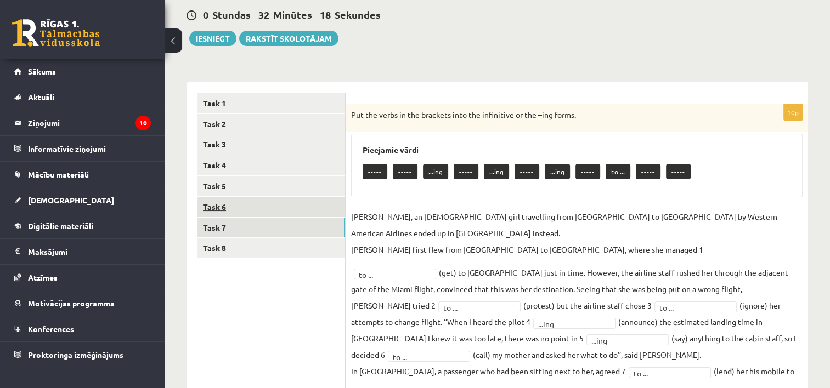
click at [220, 208] on link "Task 6" at bounding box center [270, 207] width 147 height 20
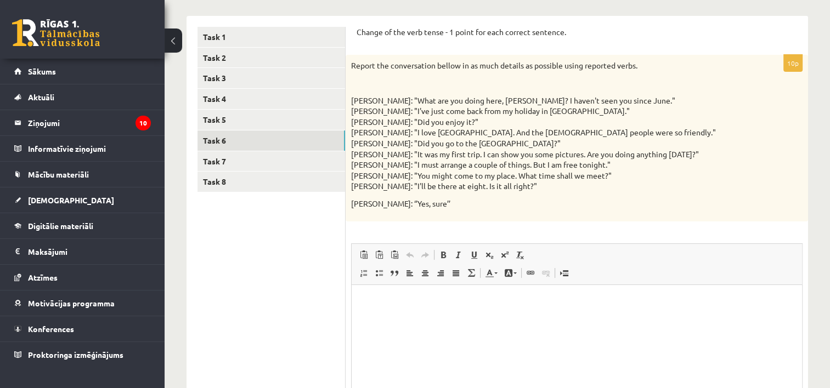
scroll to position [167, 0]
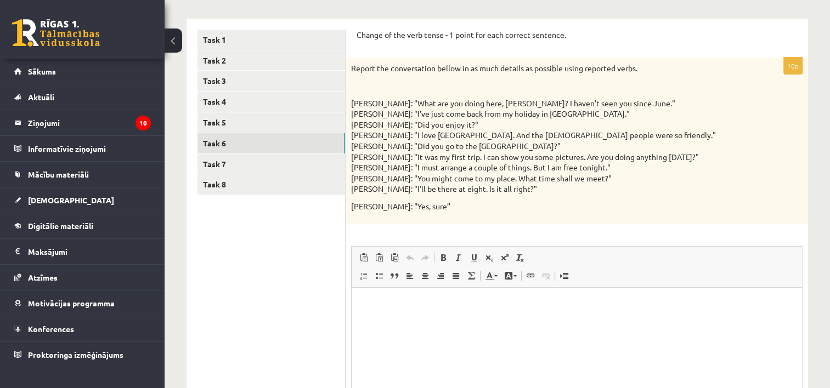
click at [658, 308] on p "Bagātinātā teksta redaktors, wiswyg-editor-user-answer-47024920761520" at bounding box center [576, 304] width 428 height 12
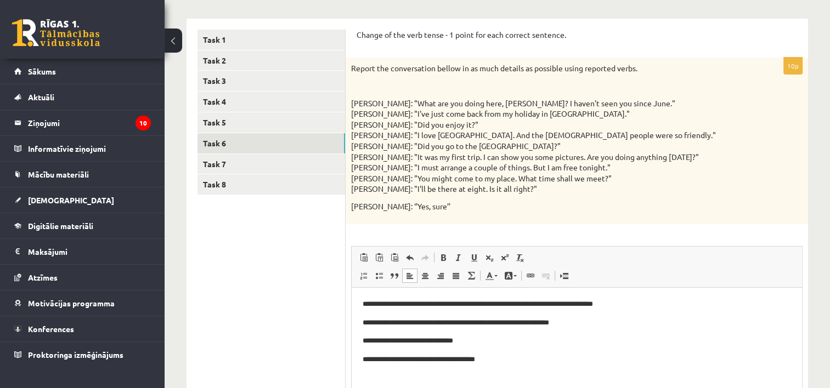
click at [471, 360] on p "**********" at bounding box center [576, 360] width 429 height 12
click at [510, 356] on p "**********" at bounding box center [576, 360] width 429 height 12
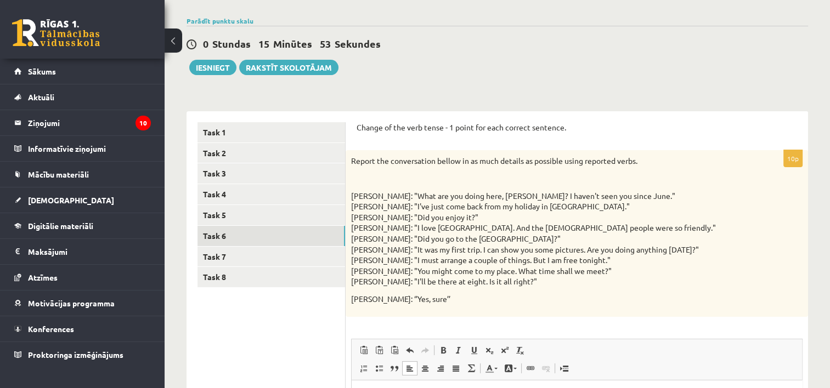
scroll to position [73, 0]
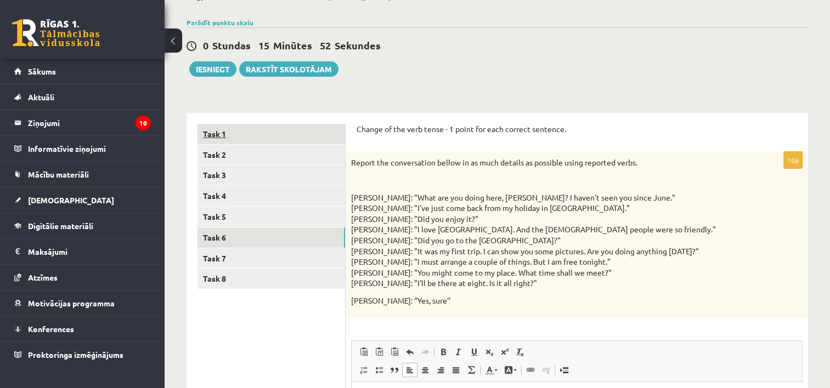
click at [248, 133] on link "Task 1" at bounding box center [270, 134] width 147 height 20
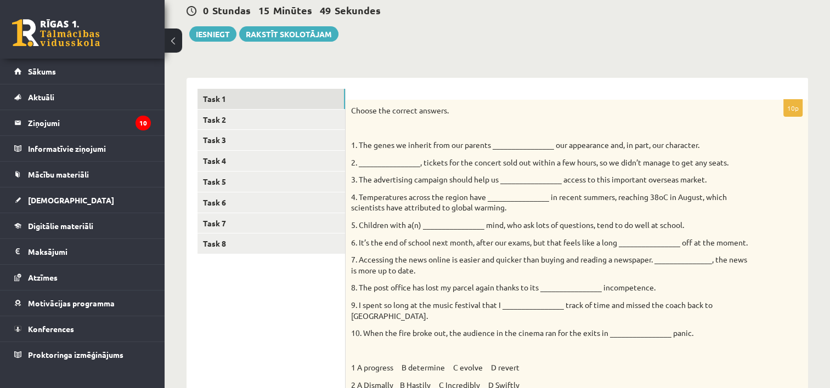
scroll to position [97, 0]
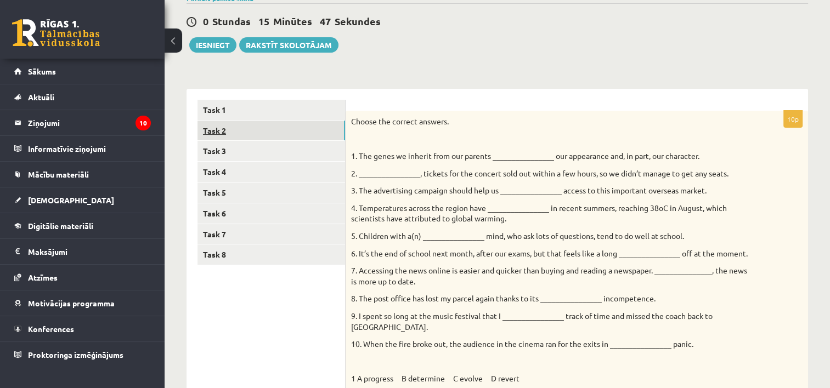
click at [231, 133] on link "Task 2" at bounding box center [270, 131] width 147 height 20
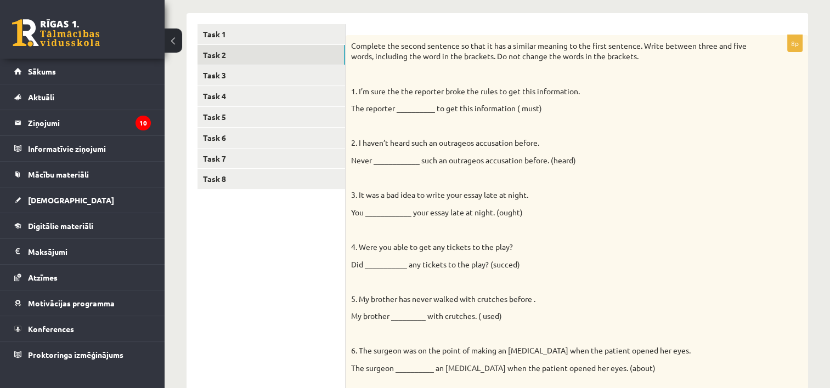
scroll to position [169, 0]
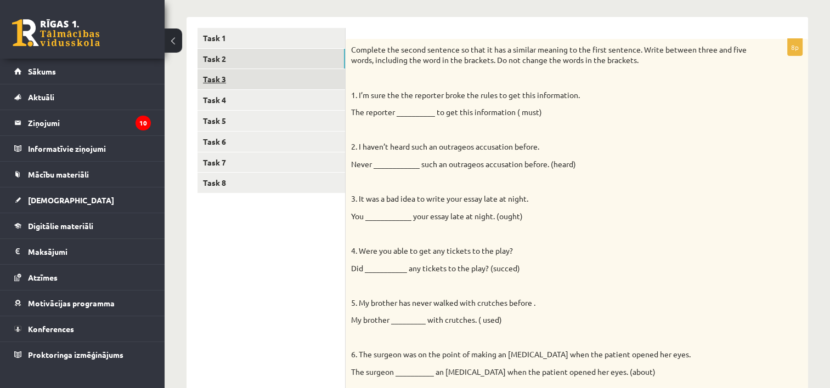
click at [225, 79] on link "Task 3" at bounding box center [270, 79] width 147 height 20
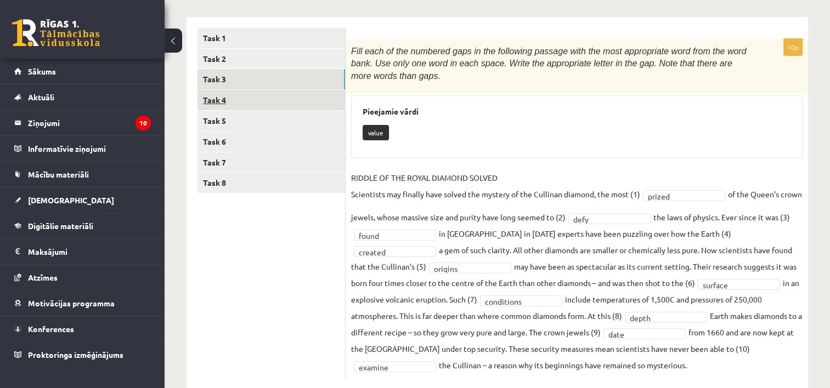
click at [228, 98] on link "Task 4" at bounding box center [270, 100] width 147 height 20
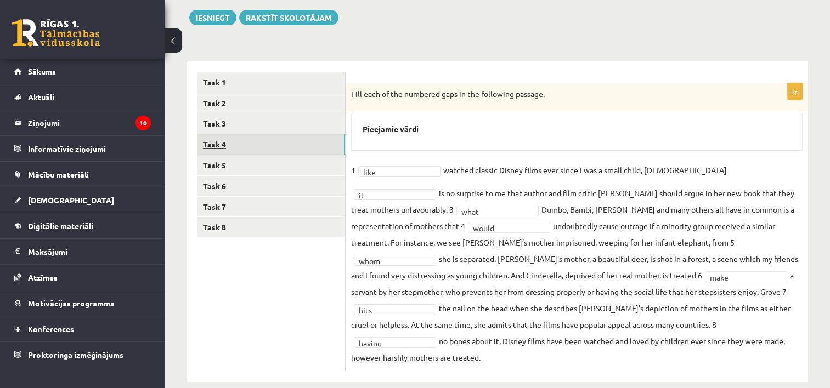
click at [226, 146] on link "Task 4" at bounding box center [270, 144] width 147 height 20
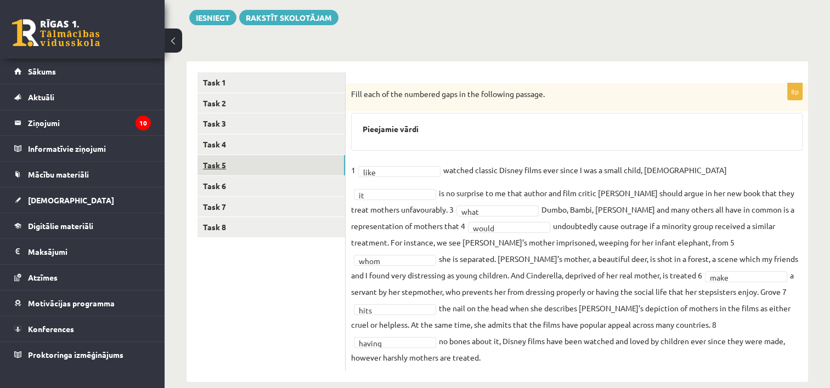
click at [222, 167] on link "Task 5" at bounding box center [270, 165] width 147 height 20
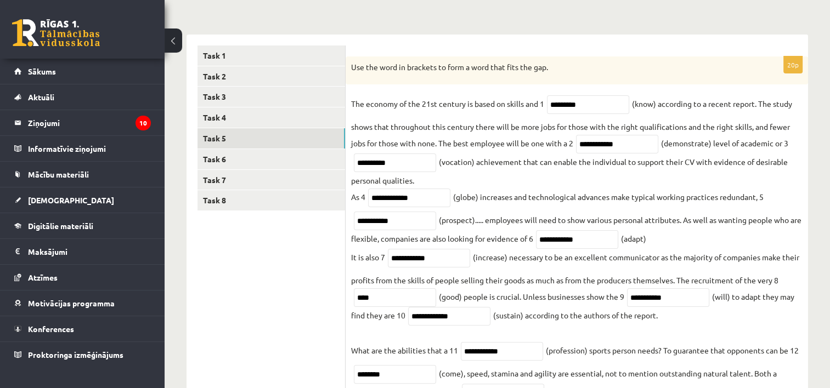
scroll to position [146, 0]
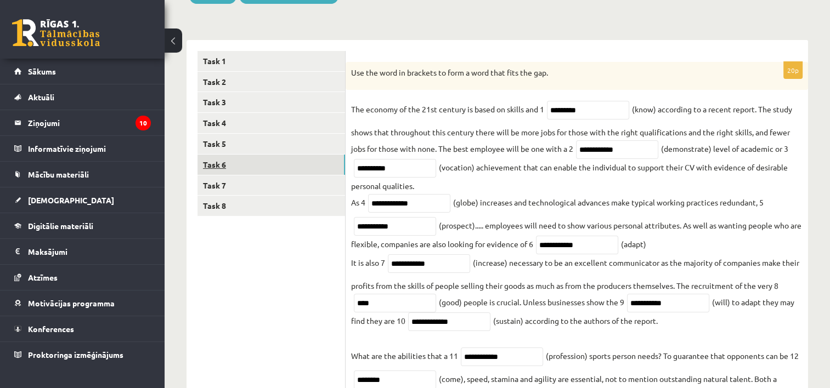
click at [226, 161] on link "Task 6" at bounding box center [270, 165] width 147 height 20
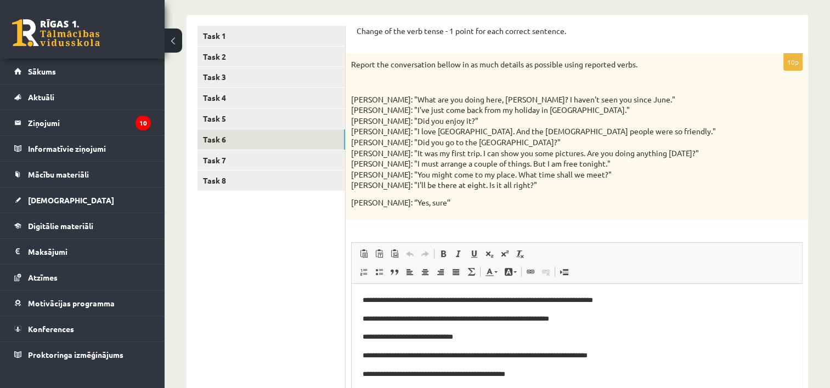
scroll to position [144, 0]
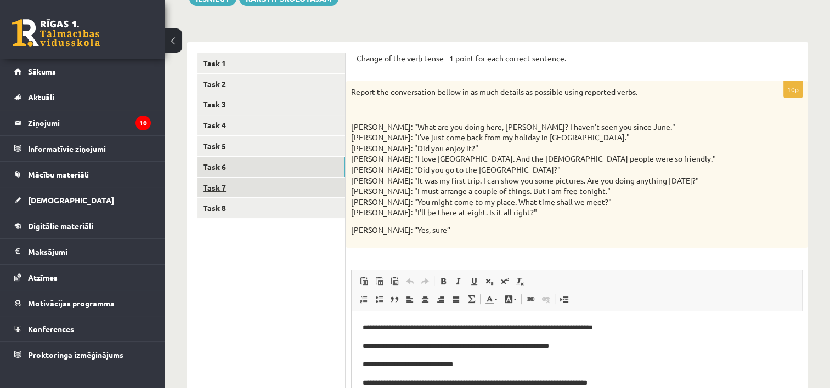
click at [221, 185] on link "Task 7" at bounding box center [270, 188] width 147 height 20
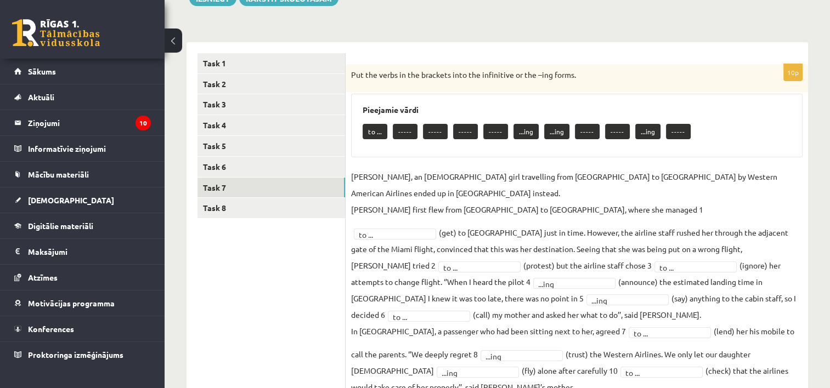
scroll to position [190, 0]
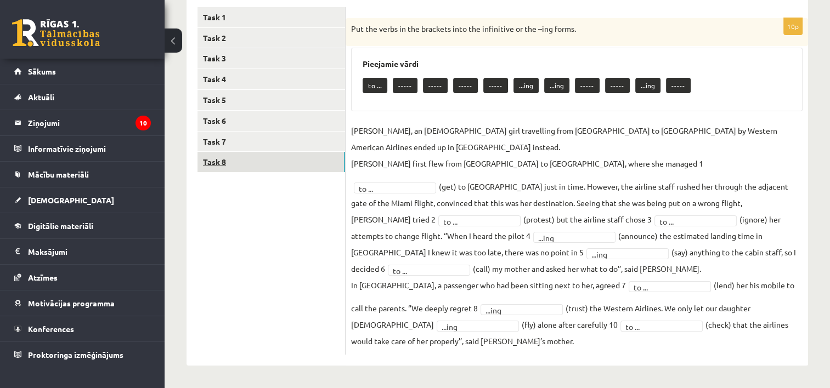
click at [208, 158] on link "Task 8" at bounding box center [270, 162] width 147 height 20
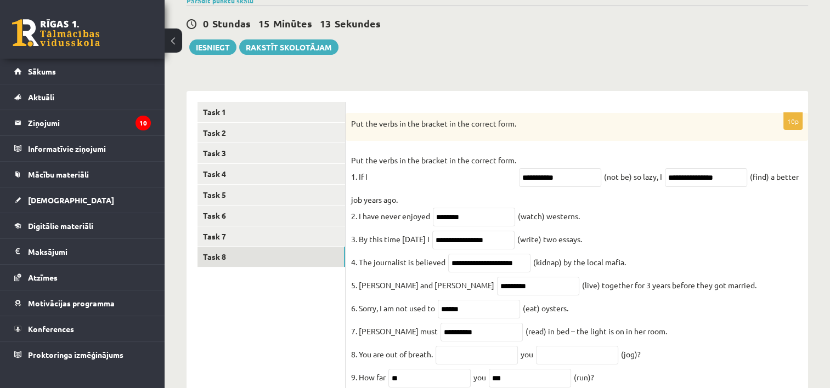
scroll to position [83, 0]
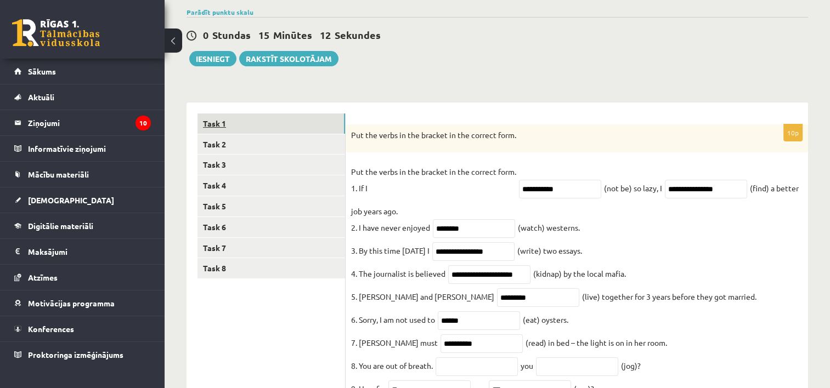
click at [253, 120] on link "Task 1" at bounding box center [270, 123] width 147 height 20
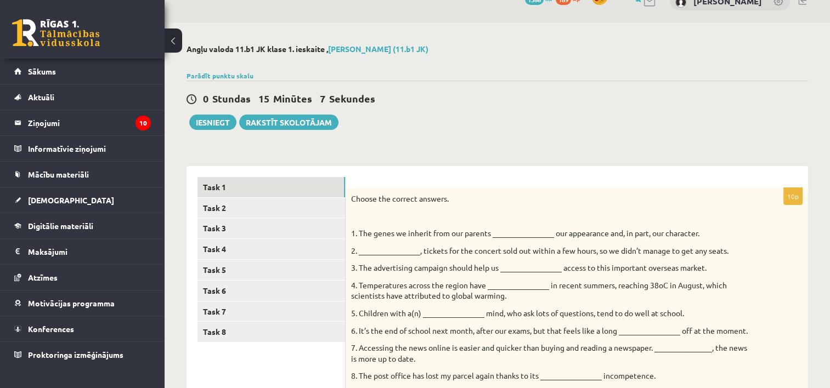
scroll to position [18, 0]
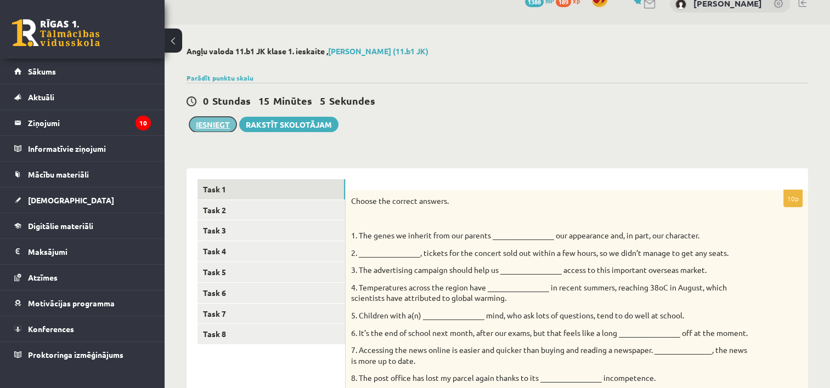
click at [199, 126] on button "Iesniegt" at bounding box center [212, 124] width 47 height 15
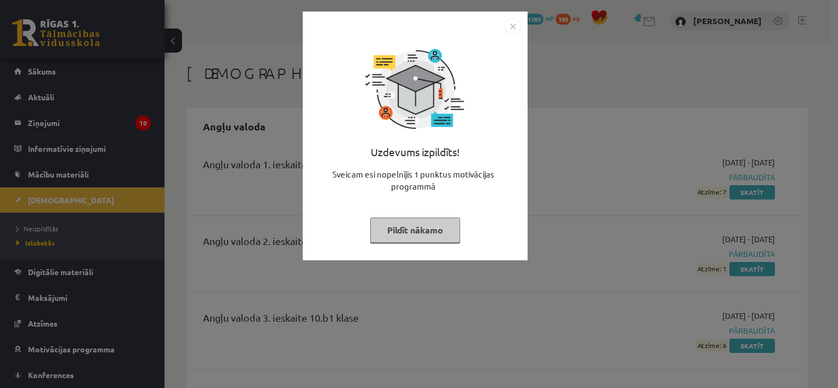
click at [399, 232] on button "Pildīt nākamo" at bounding box center [415, 230] width 90 height 25
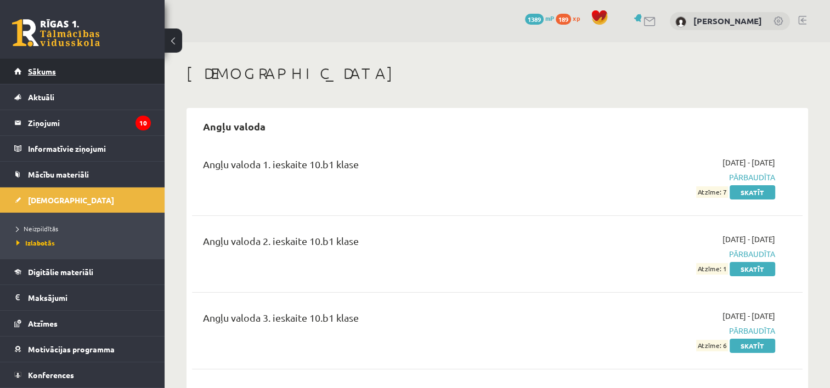
click at [75, 75] on link "Sākums" at bounding box center [82, 71] width 137 height 25
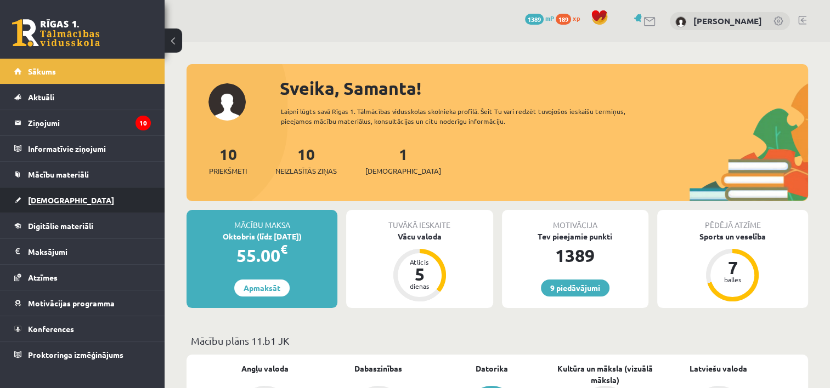
click at [67, 197] on link "[DEMOGRAPHIC_DATA]" at bounding box center [82, 200] width 137 height 25
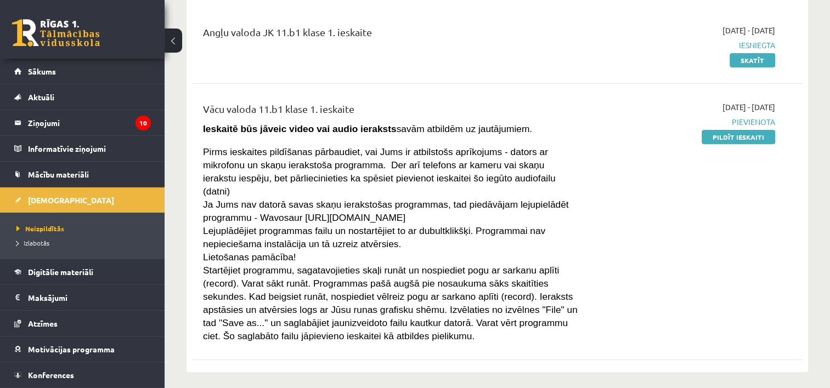
scroll to position [113, 0]
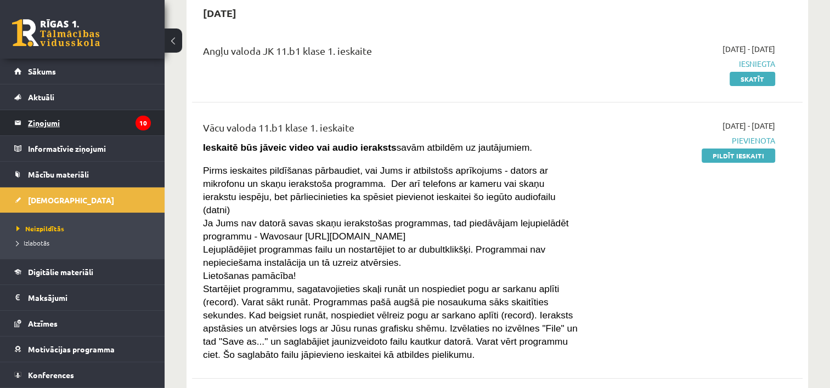
click at [43, 123] on legend "Ziņojumi 10" at bounding box center [89, 122] width 123 height 25
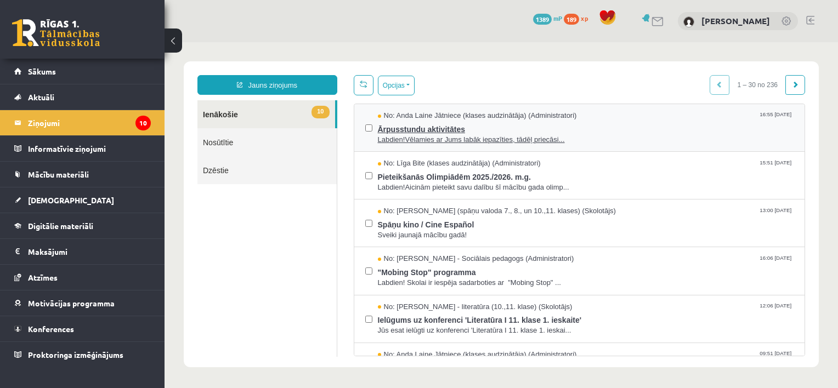
click at [428, 129] on span "Ārpusstundu aktivitātes" at bounding box center [586, 128] width 416 height 14
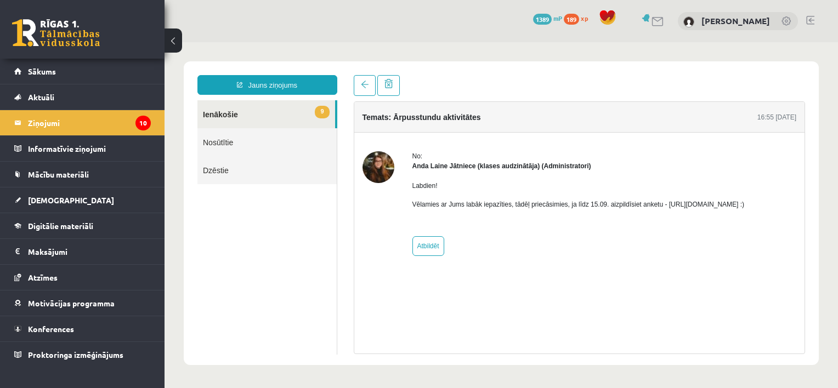
click at [268, 111] on link "9 Ienākošie" at bounding box center [266, 114] width 138 height 28
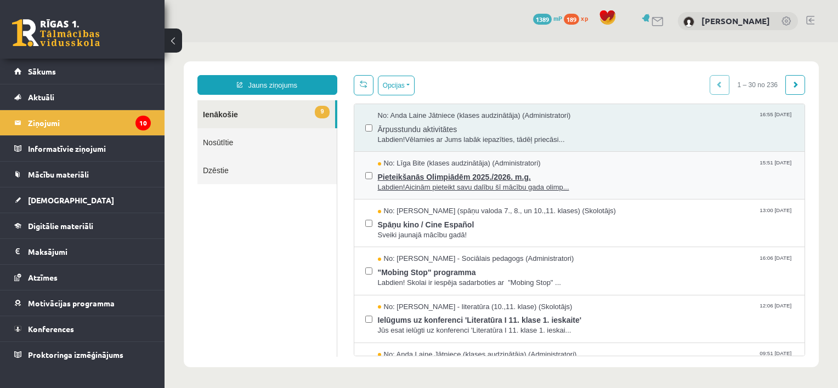
click at [427, 173] on span "Pieteikšanās Olimpiādēm 2025./2026. m.g." at bounding box center [586, 176] width 416 height 14
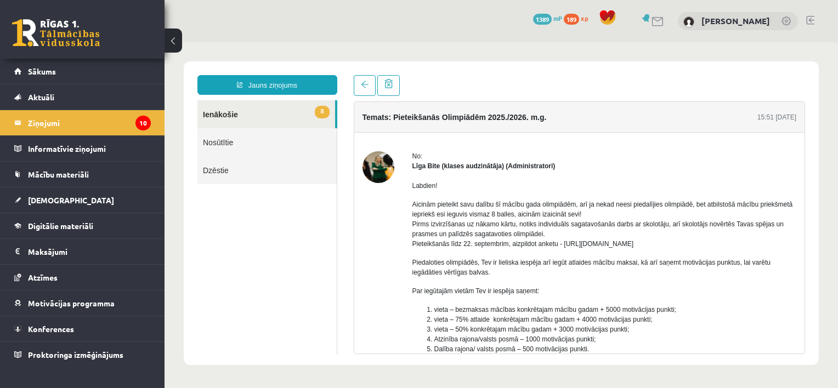
click at [265, 118] on link "8 Ienākošie" at bounding box center [266, 114] width 138 height 28
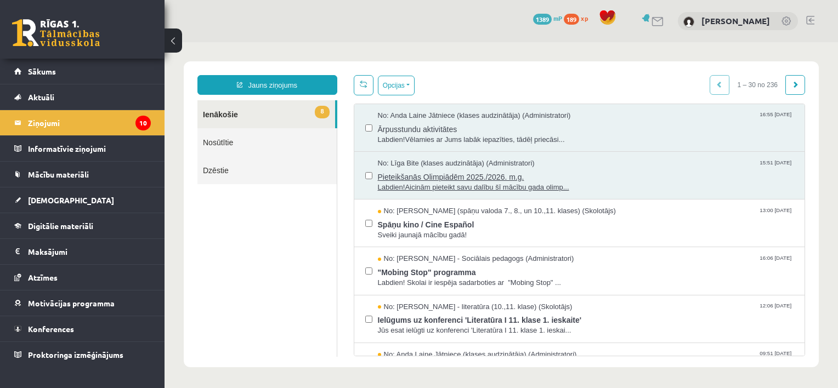
click at [466, 184] on span "Labdien!Aicinām pieteikt savu dalību šī mācību gada olimp..." at bounding box center [586, 188] width 416 height 10
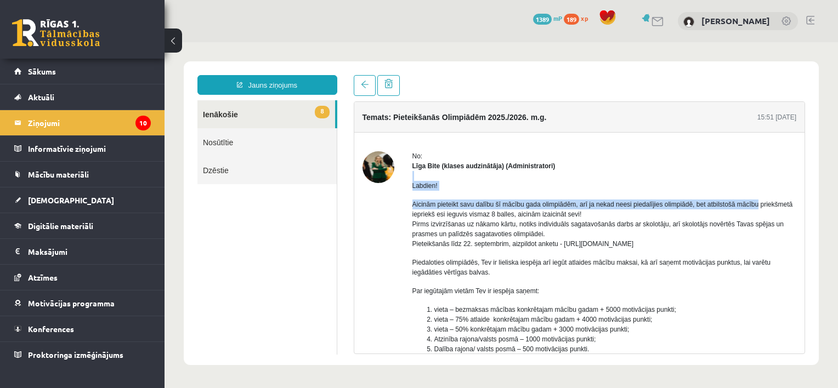
drag, startPoint x: 788, startPoint y: 169, endPoint x: 788, endPoint y: 192, distance: 23.6
click at [788, 192] on div "No: Līga Bite (klases audzinātāja) (Administratori) Labdien! Aicinām pieteikt s…" at bounding box center [579, 318] width 451 height 335
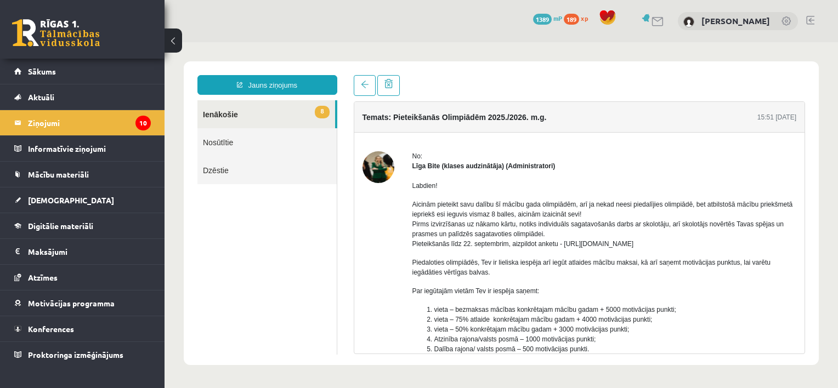
click at [597, 249] on div "Labdien! Aicinām pieteikt savu dalību šī mācību gada olimpiādēm, arī ja nekad n…" at bounding box center [604, 314] width 384 height 287
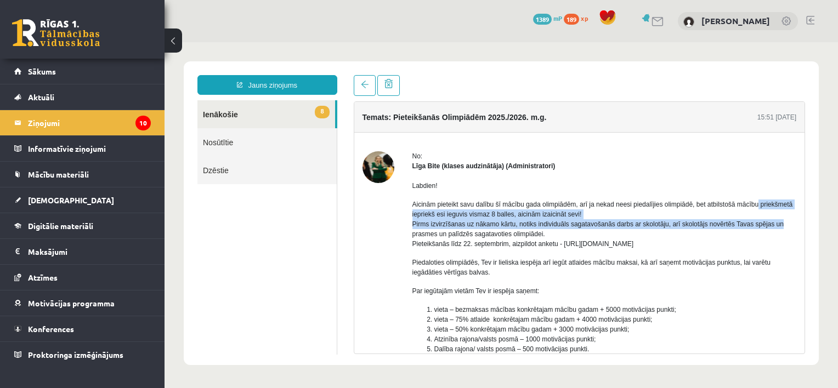
drag, startPoint x: 805, startPoint y: 197, endPoint x: 808, endPoint y: 224, distance: 26.5
click at [808, 224] on div "Temats: Pieteikšanās Olimpiādēm 2025./2026. m.g. 15:51 10/09/2025 No: Līga Bite…" at bounding box center [579, 214] width 468 height 279
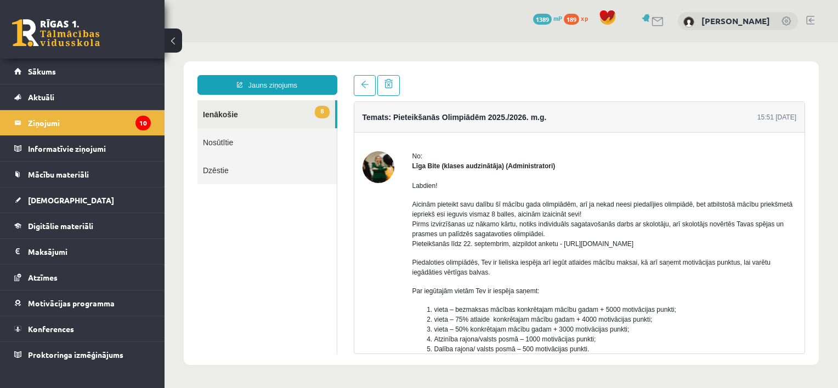
click at [711, 311] on li "vieta – bezmaksas mācības konkrētajam mācību gadam + 5000 motivācijas punkti;" at bounding box center [615, 310] width 362 height 10
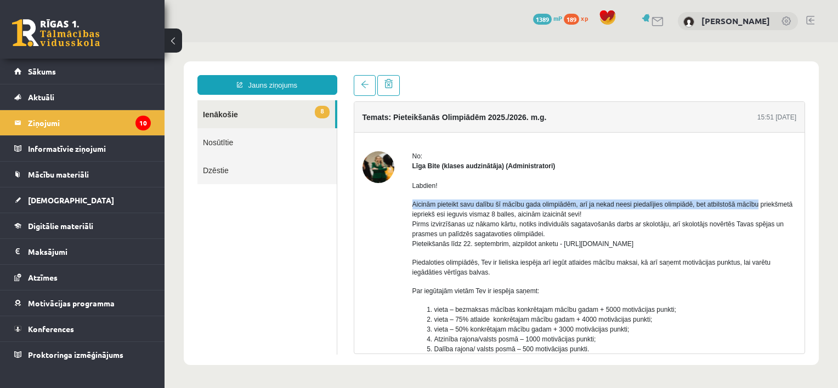
drag, startPoint x: 793, startPoint y: 186, endPoint x: 796, endPoint y: 208, distance: 21.6
click at [796, 208] on div "Temats: Pieteikšanās Olimpiādēm 2025./2026. m.g. 15:51 10/09/2025 No: Līga Bite…" at bounding box center [580, 227] width 452 height 253
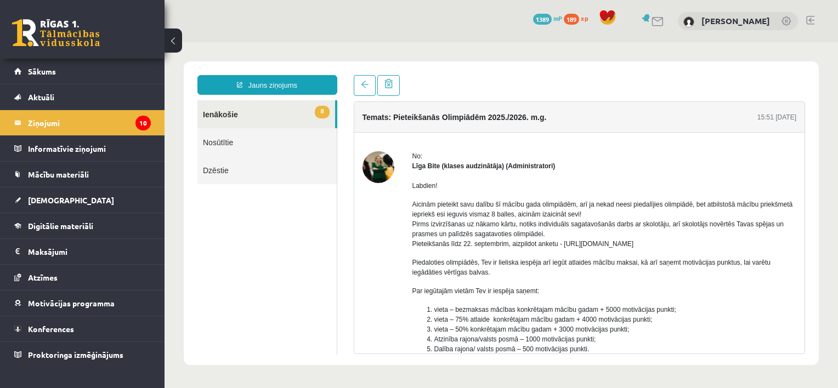
click at [696, 301] on div "Labdien! Aicinām pieteikt savu dalību šī mācību gada olimpiādēm, arī ja nekad n…" at bounding box center [604, 314] width 384 height 287
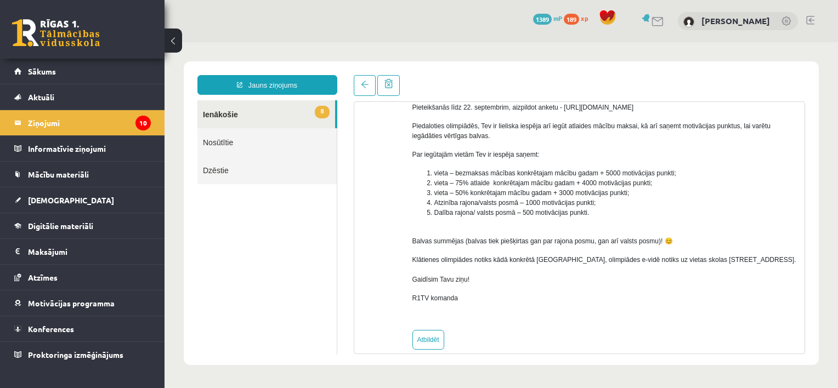
scroll to position [151, 0]
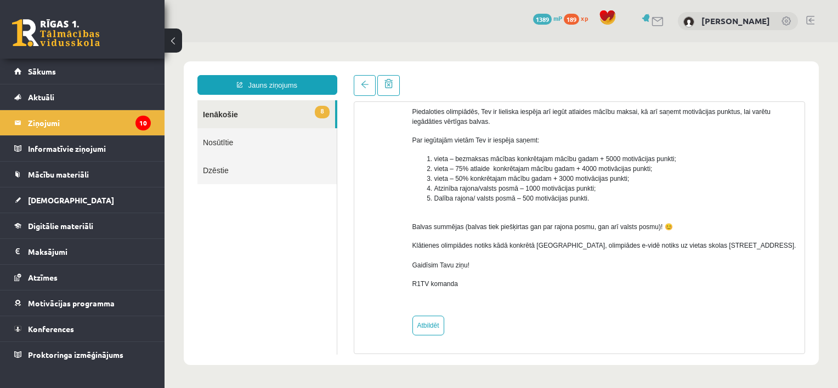
click at [263, 118] on link "8 Ienākošie" at bounding box center [266, 114] width 138 height 28
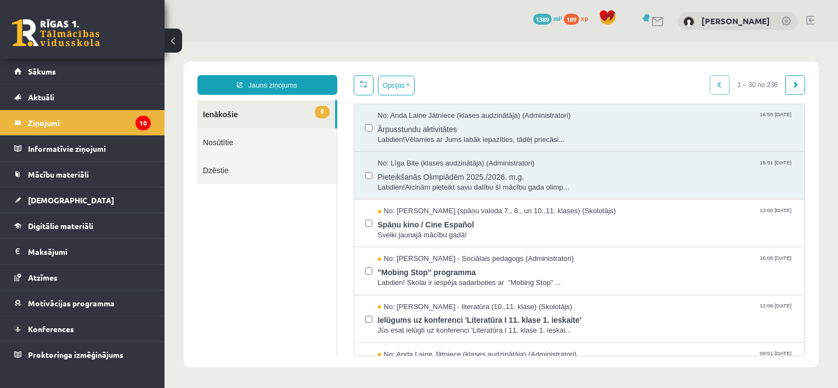
scroll to position [0, 0]
click at [438, 230] on span "Sveiki jaunajā mācību gadā!" at bounding box center [586, 235] width 416 height 10
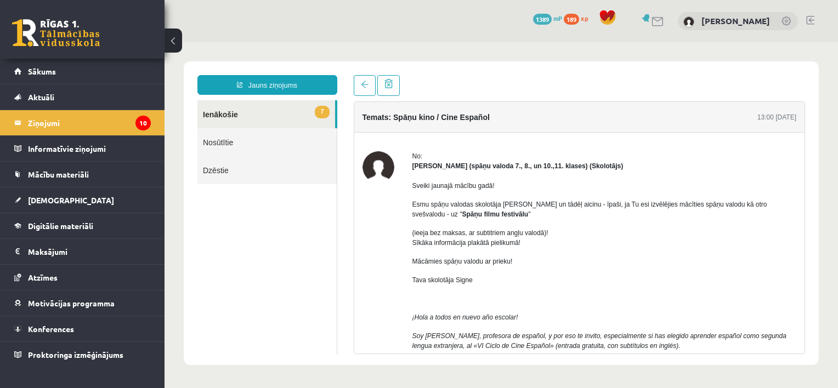
click at [264, 116] on link "7 Ienākošie" at bounding box center [266, 114] width 138 height 28
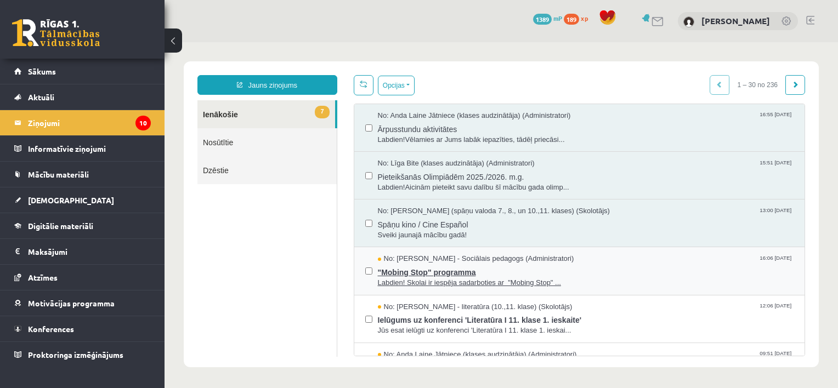
click at [474, 278] on span "Labdien! Skolai ir iespēja sadarboties ar "Mobing Stop" ..." at bounding box center [586, 283] width 416 height 10
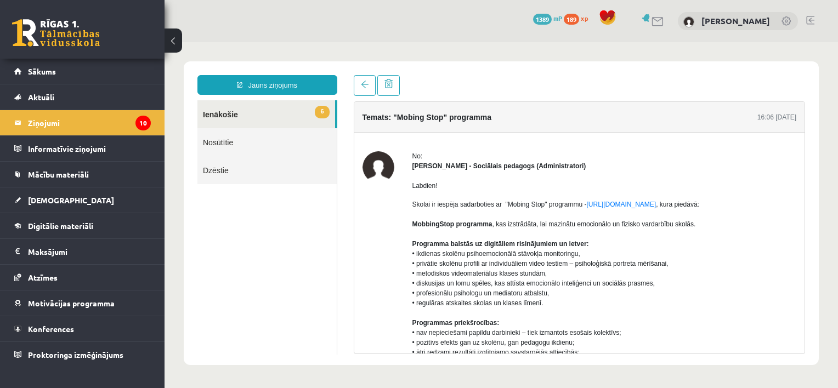
click at [287, 110] on link "6 Ienākošie" at bounding box center [266, 114] width 138 height 28
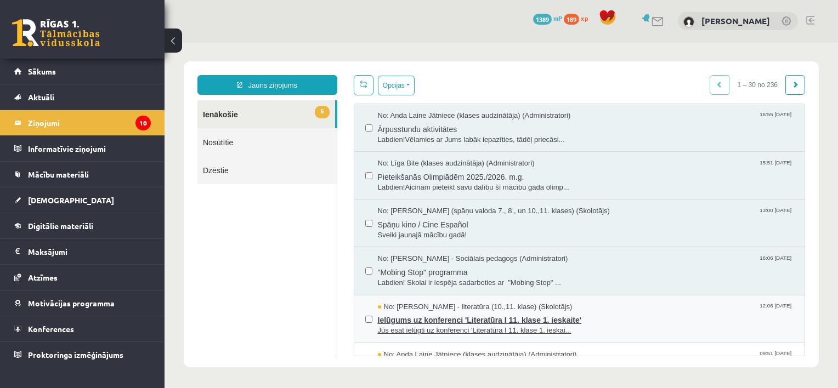
click at [465, 320] on span "Ielūgums uz konferenci 'Literatūra I 11. klase 1. ieskaite'" at bounding box center [586, 319] width 416 height 14
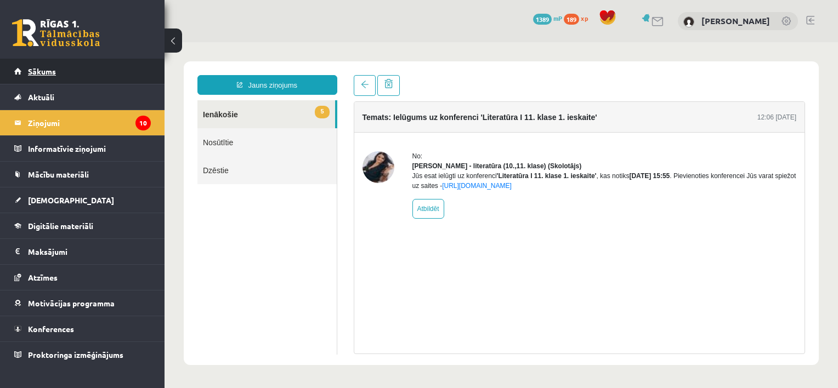
click at [78, 67] on link "Sākums" at bounding box center [82, 71] width 137 height 25
